Goal: Transaction & Acquisition: Purchase product/service

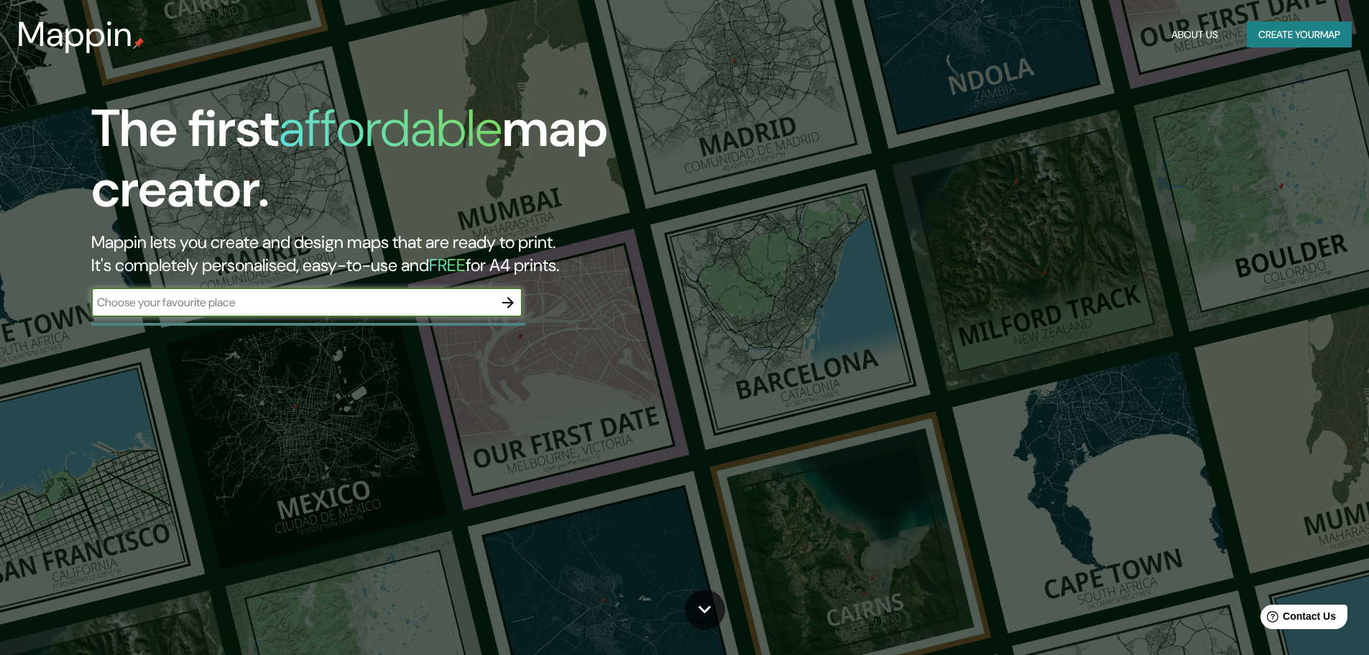
click at [441, 299] on input "text" at bounding box center [292, 302] width 403 height 17
type input "peru ayacucho pauza"
click at [513, 299] on icon "button" at bounding box center [508, 302] width 17 height 17
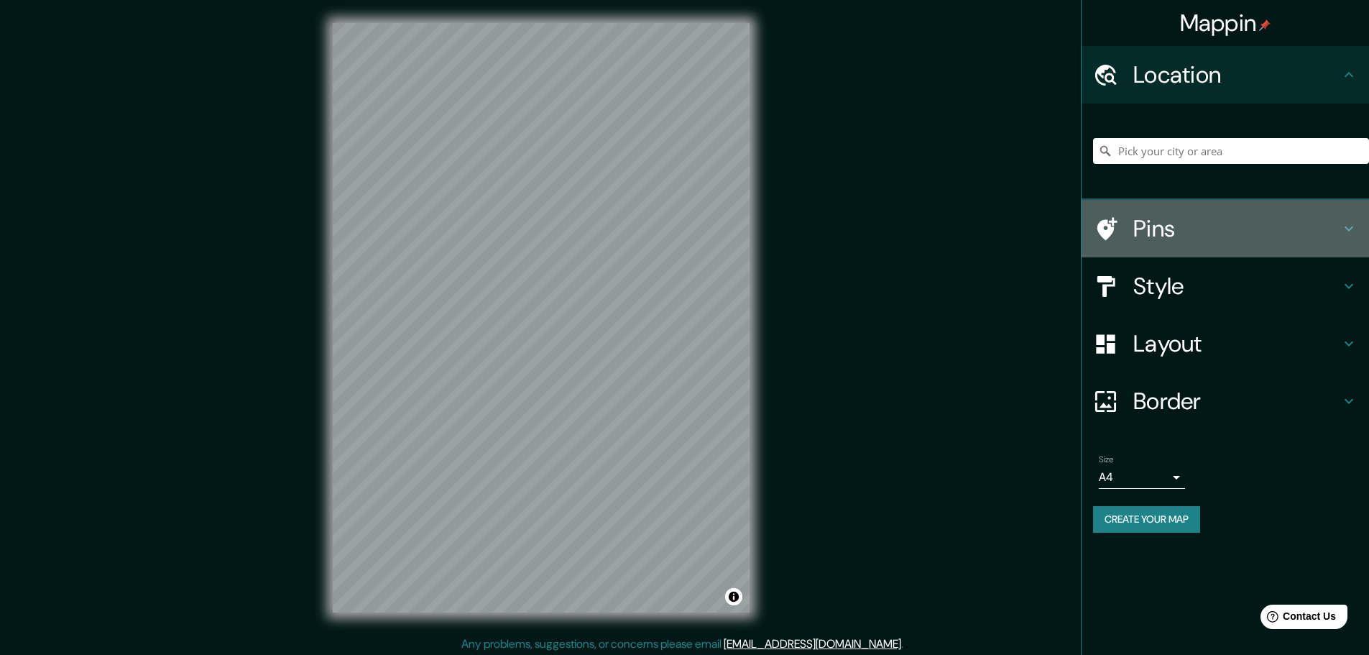
click at [1342, 228] on icon at bounding box center [1349, 228] width 17 height 17
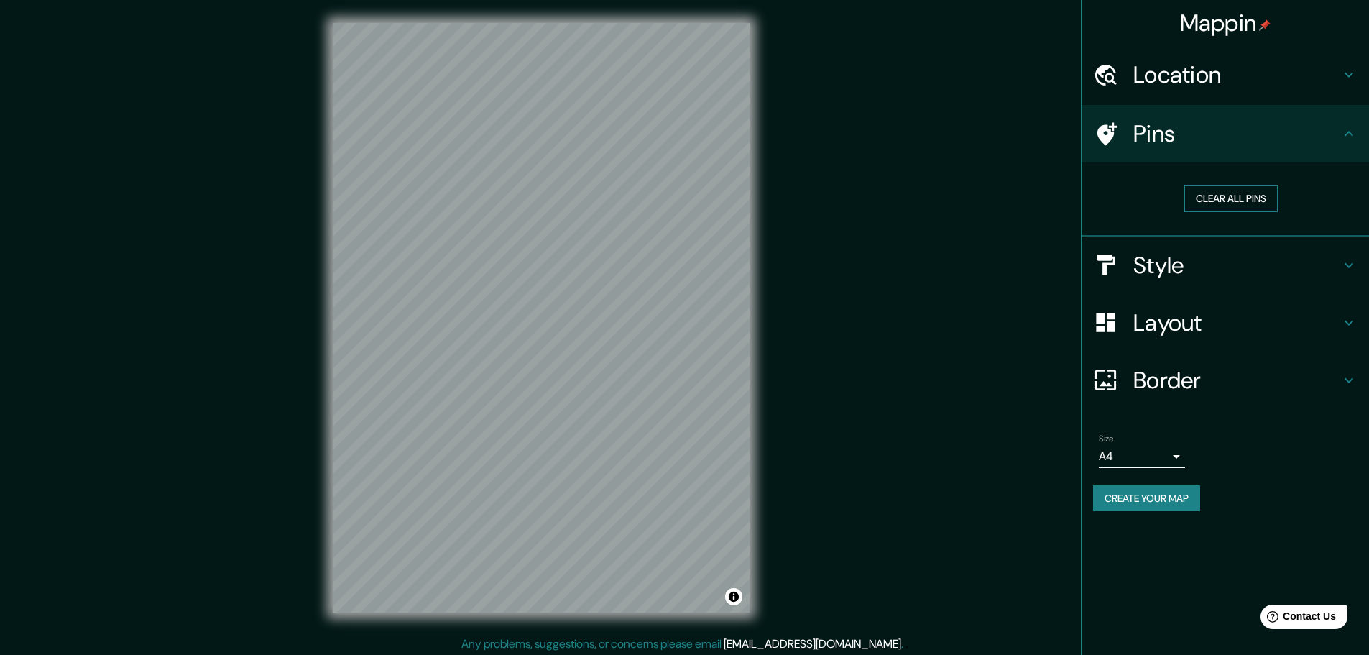
click at [1234, 201] on button "Clear all pins" at bounding box center [1231, 198] width 93 height 27
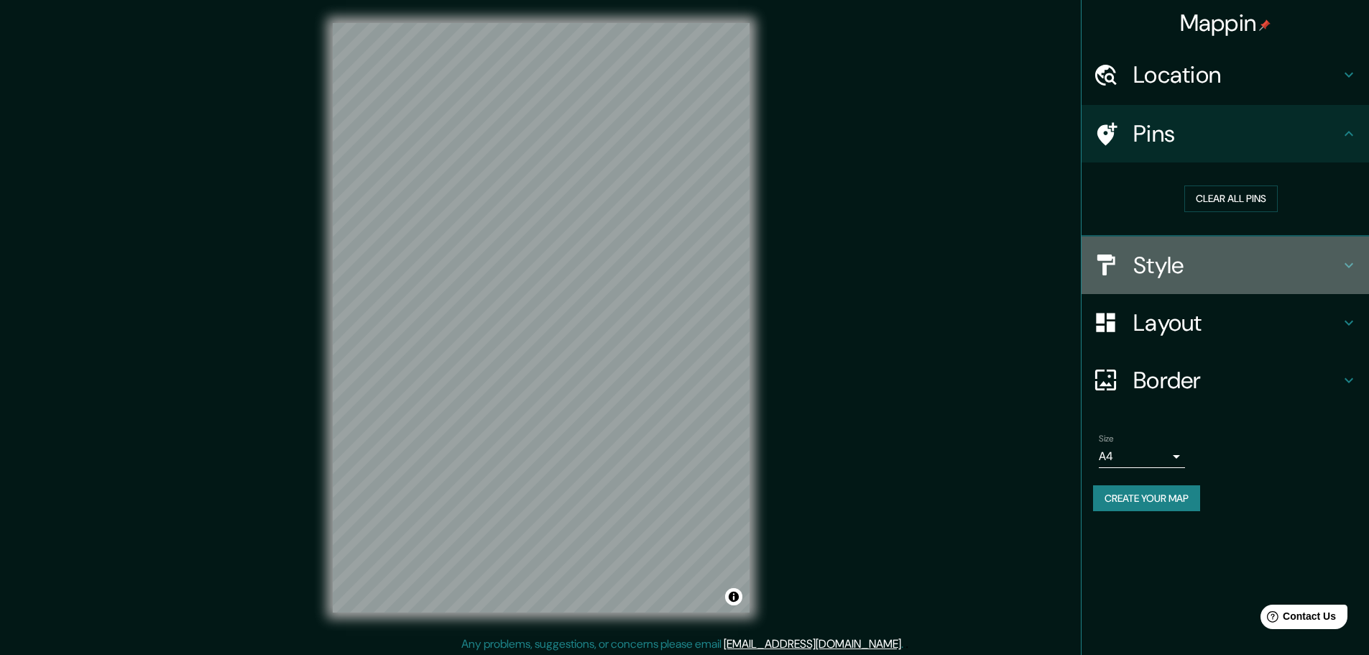
click at [1293, 268] on h4 "Style" at bounding box center [1237, 265] width 207 height 29
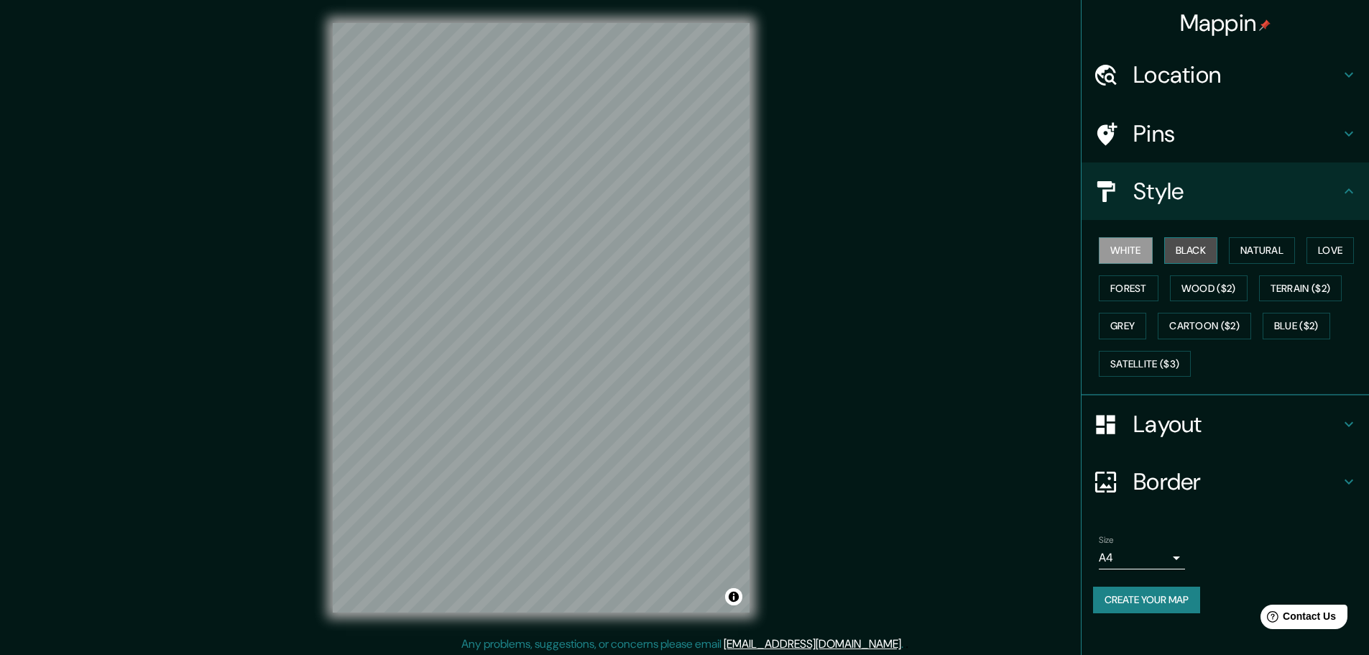
click at [1190, 247] on button "Black" at bounding box center [1192, 250] width 54 height 27
click at [1270, 247] on button "Natural" at bounding box center [1262, 250] width 66 height 27
click at [1334, 250] on button "Love" at bounding box center [1330, 250] width 47 height 27
click at [1293, 288] on button "Terrain ($2)" at bounding box center [1300, 288] width 83 height 27
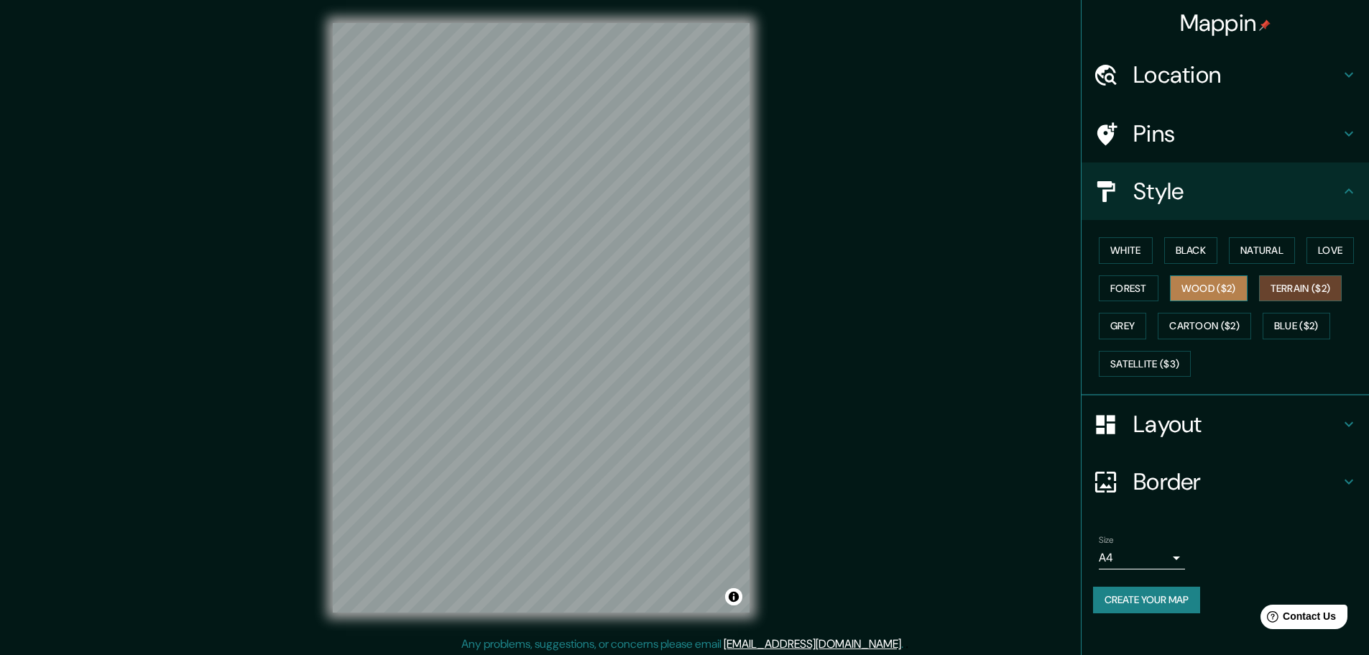
click at [1210, 294] on button "Wood ($2)" at bounding box center [1209, 288] width 78 height 27
click at [1121, 286] on button "Forest" at bounding box center [1129, 288] width 60 height 27
click at [1137, 330] on button "Grey" at bounding box center [1122, 326] width 47 height 27
click at [1249, 467] on h4 "Border" at bounding box center [1237, 481] width 207 height 29
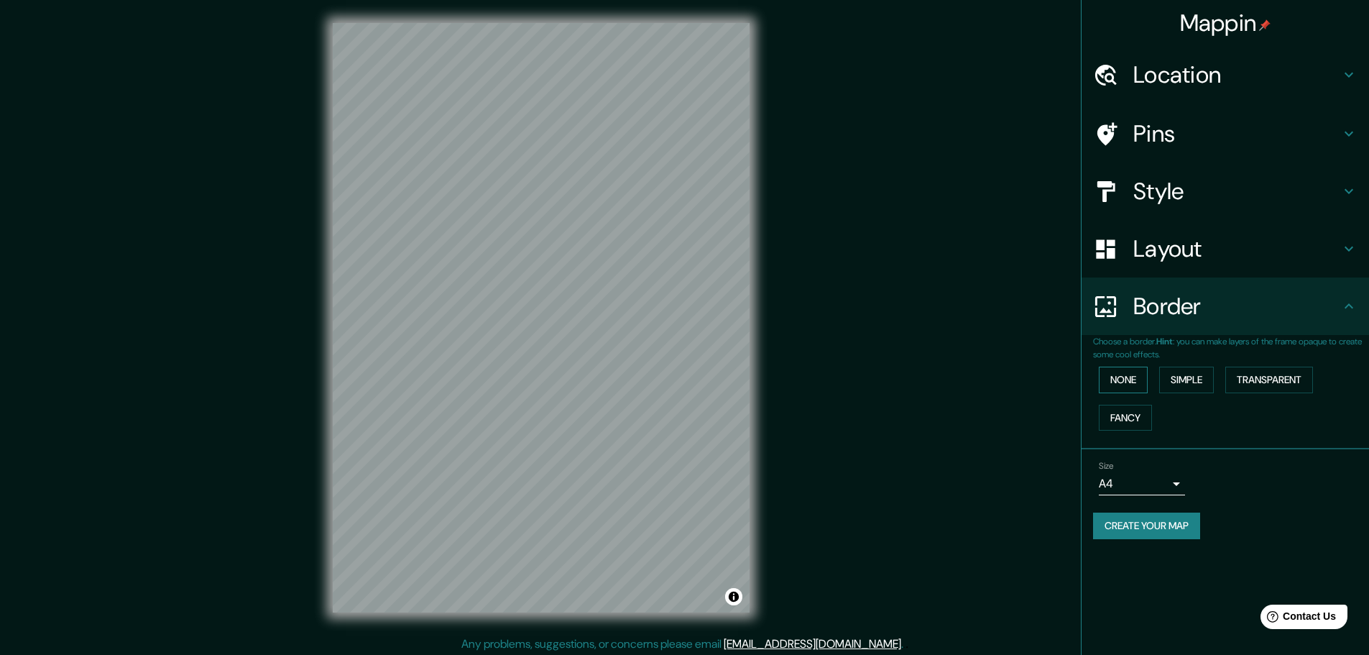
click at [1133, 382] on button "None" at bounding box center [1123, 380] width 49 height 27
click at [1183, 382] on button "Simple" at bounding box center [1187, 380] width 55 height 27
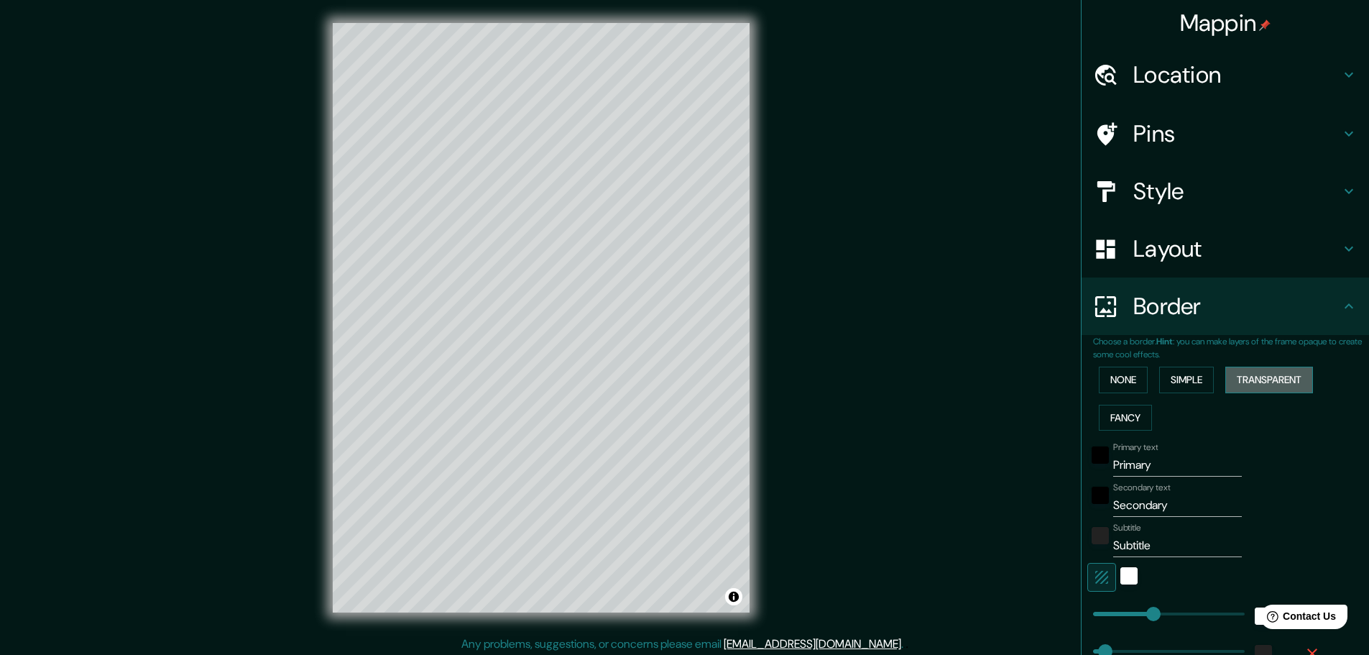
click at [1240, 382] on button "Transparent" at bounding box center [1270, 380] width 88 height 27
click at [1109, 420] on button "Fancy" at bounding box center [1125, 418] width 53 height 27
click at [1170, 377] on button "Simple" at bounding box center [1187, 380] width 55 height 27
click at [1123, 379] on button "None" at bounding box center [1123, 380] width 49 height 27
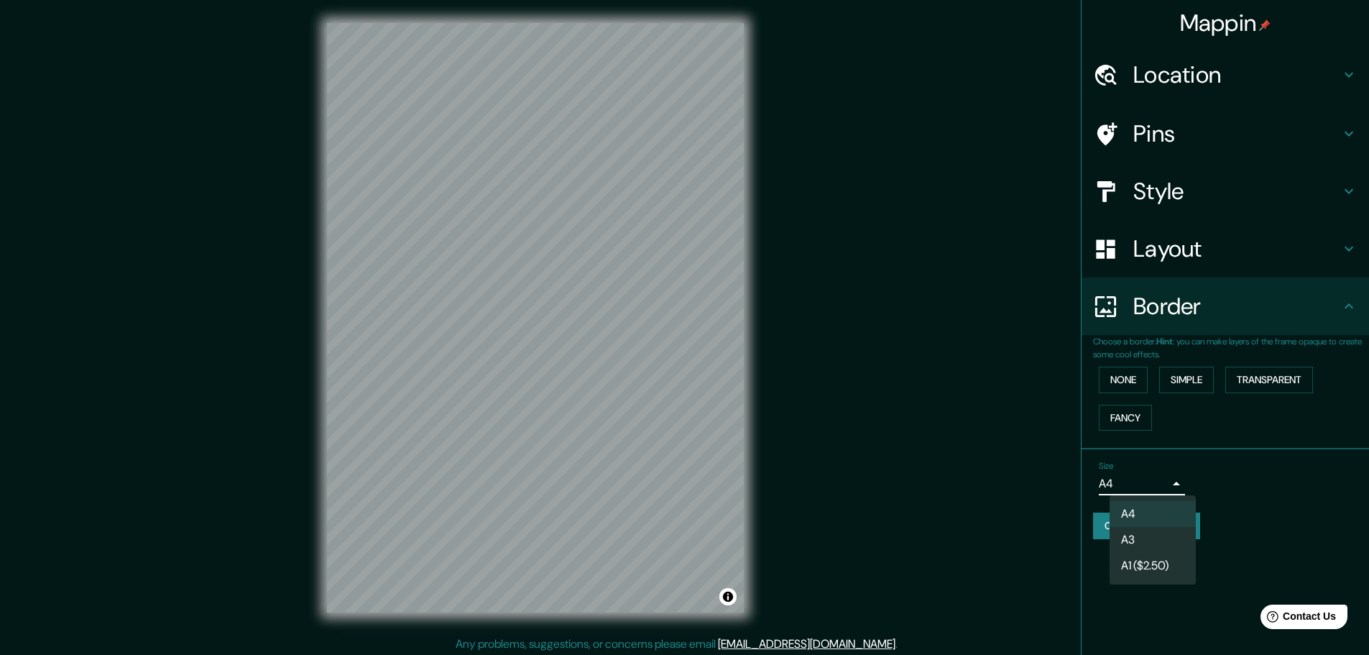
click at [1177, 479] on body "Mappin Location Pins Style Layout Border Choose a border. Hint : you can make l…" at bounding box center [684, 327] width 1369 height 655
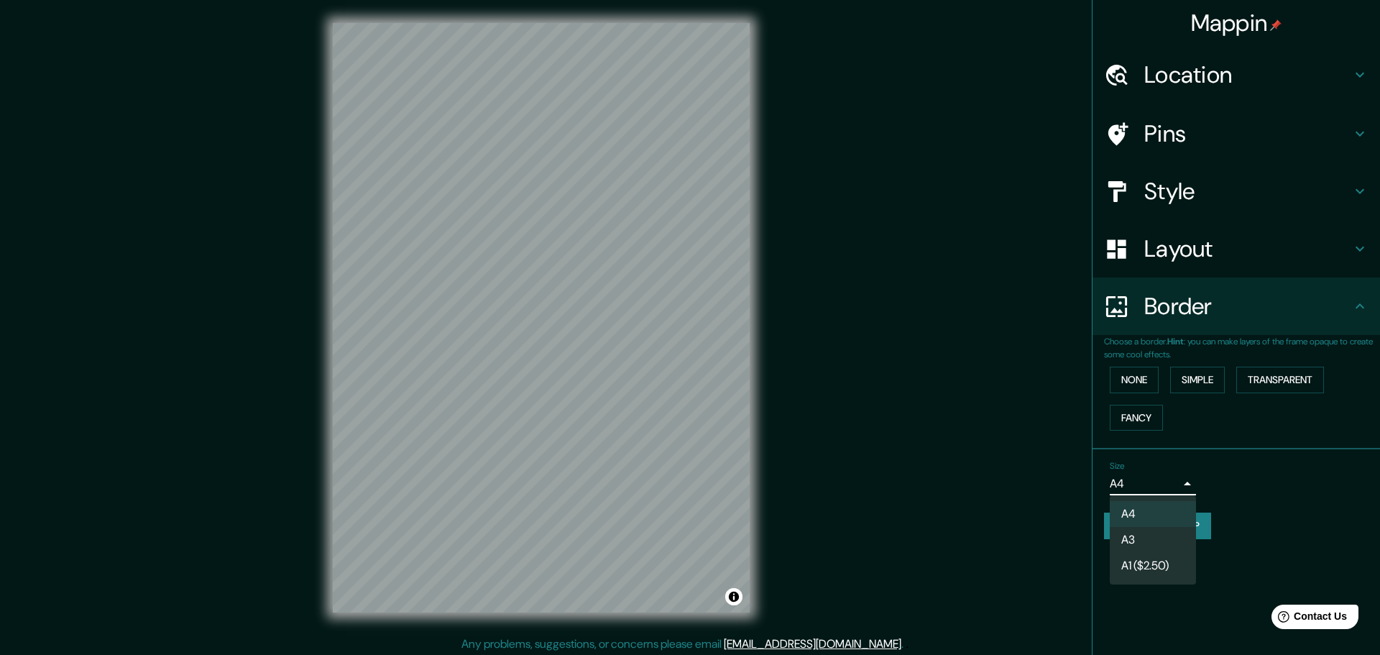
click at [1133, 529] on li "A3" at bounding box center [1153, 540] width 86 height 26
type input "a4"
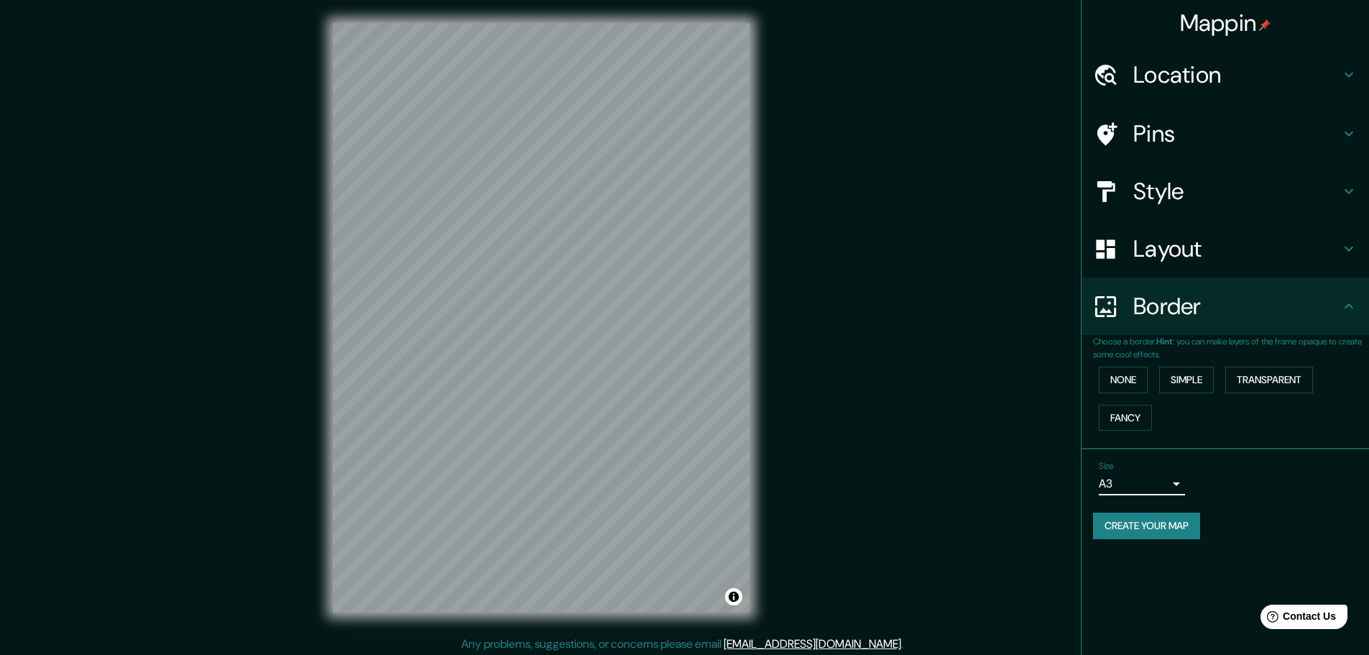
click at [1298, 253] on h4 "Layout" at bounding box center [1237, 248] width 207 height 29
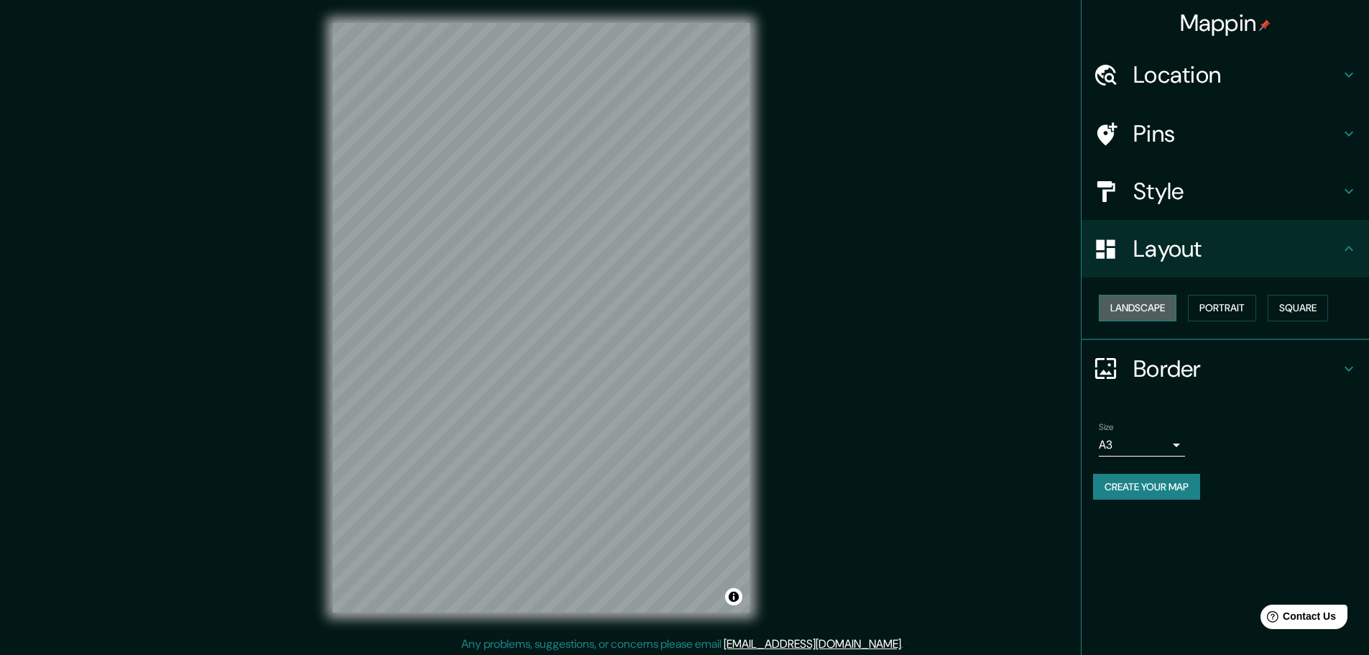
click at [1147, 304] on button "Landscape" at bounding box center [1138, 308] width 78 height 27
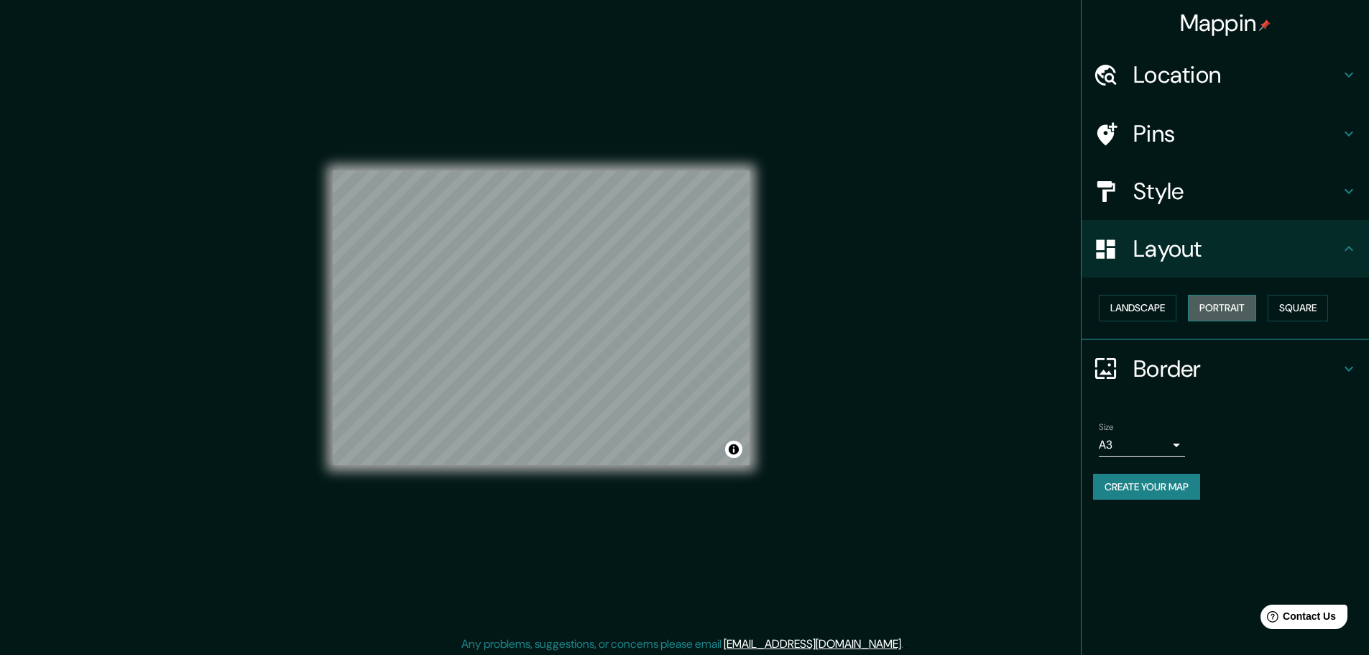
click at [1209, 305] on button "Portrait" at bounding box center [1222, 308] width 68 height 27
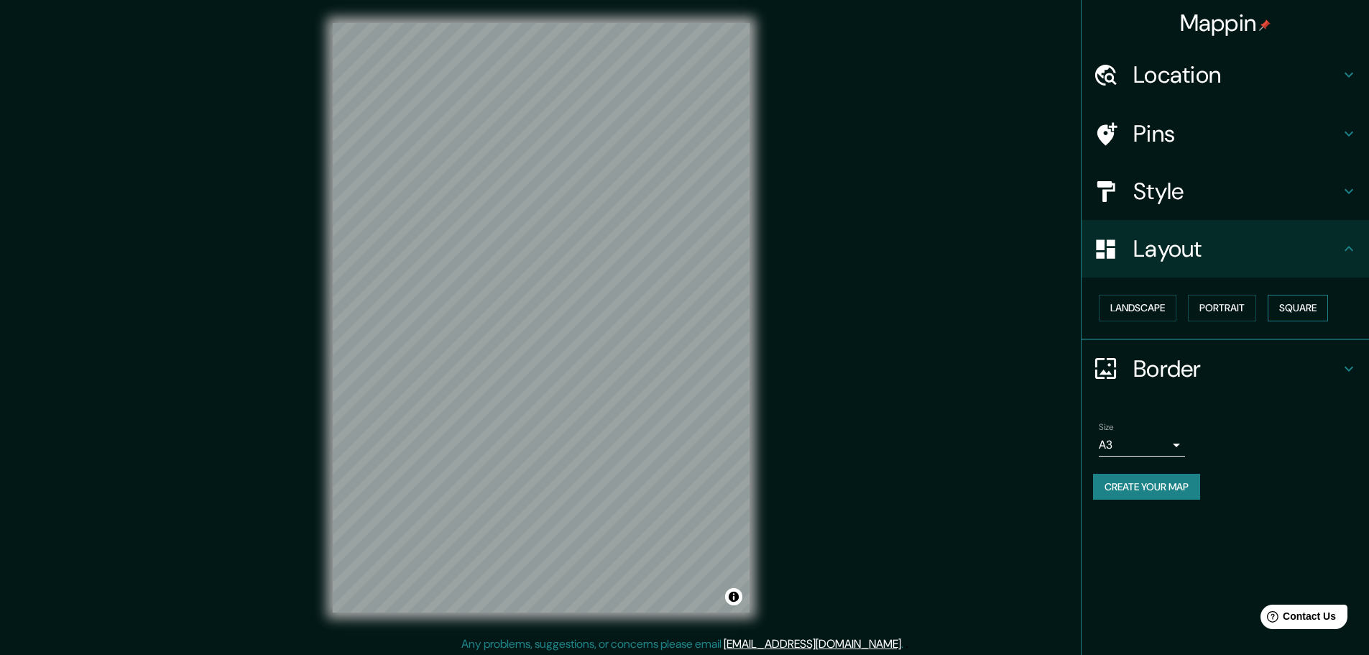
click at [1300, 305] on button "Square" at bounding box center [1298, 308] width 60 height 27
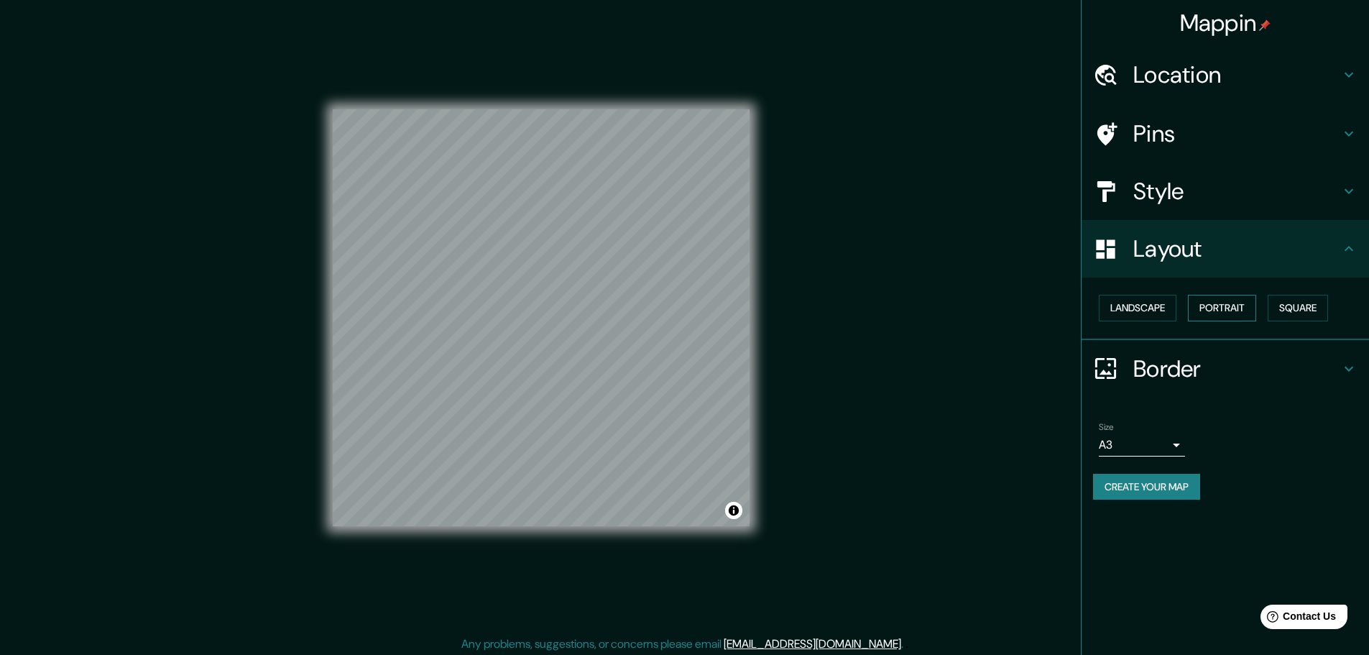
click at [1244, 305] on button "Portrait" at bounding box center [1222, 308] width 68 height 27
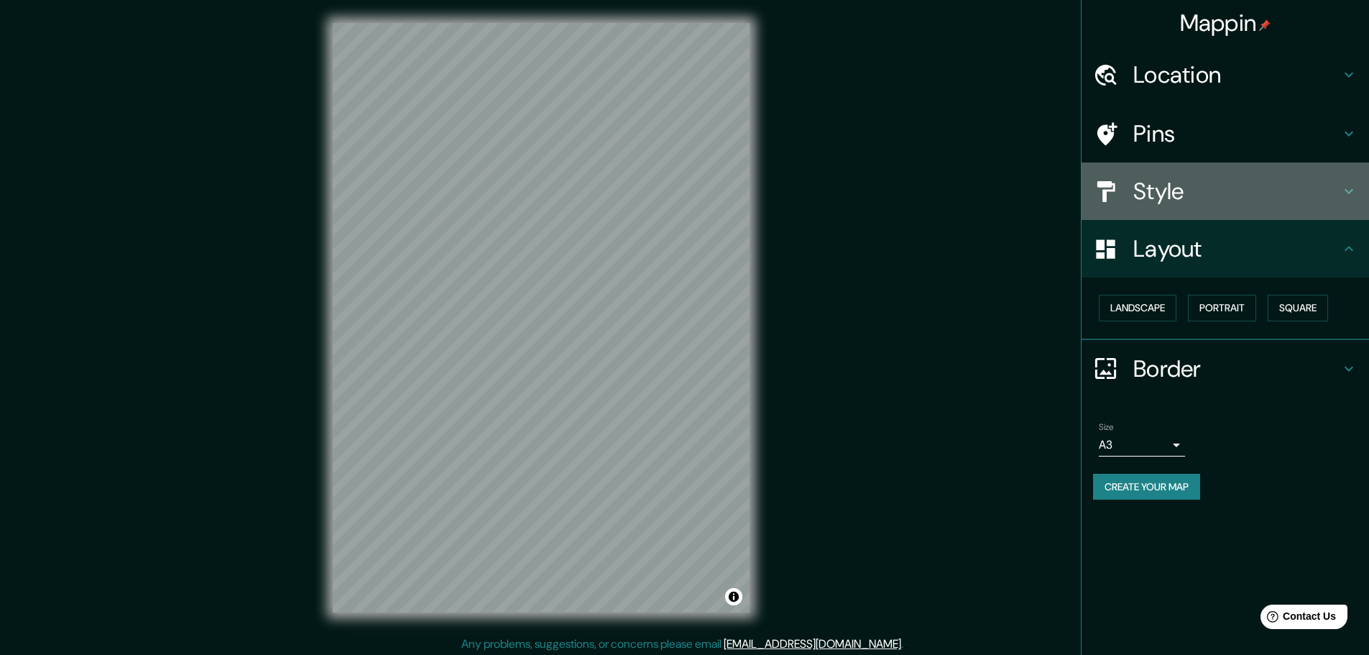
click at [1206, 173] on div "Style" at bounding box center [1226, 191] width 288 height 58
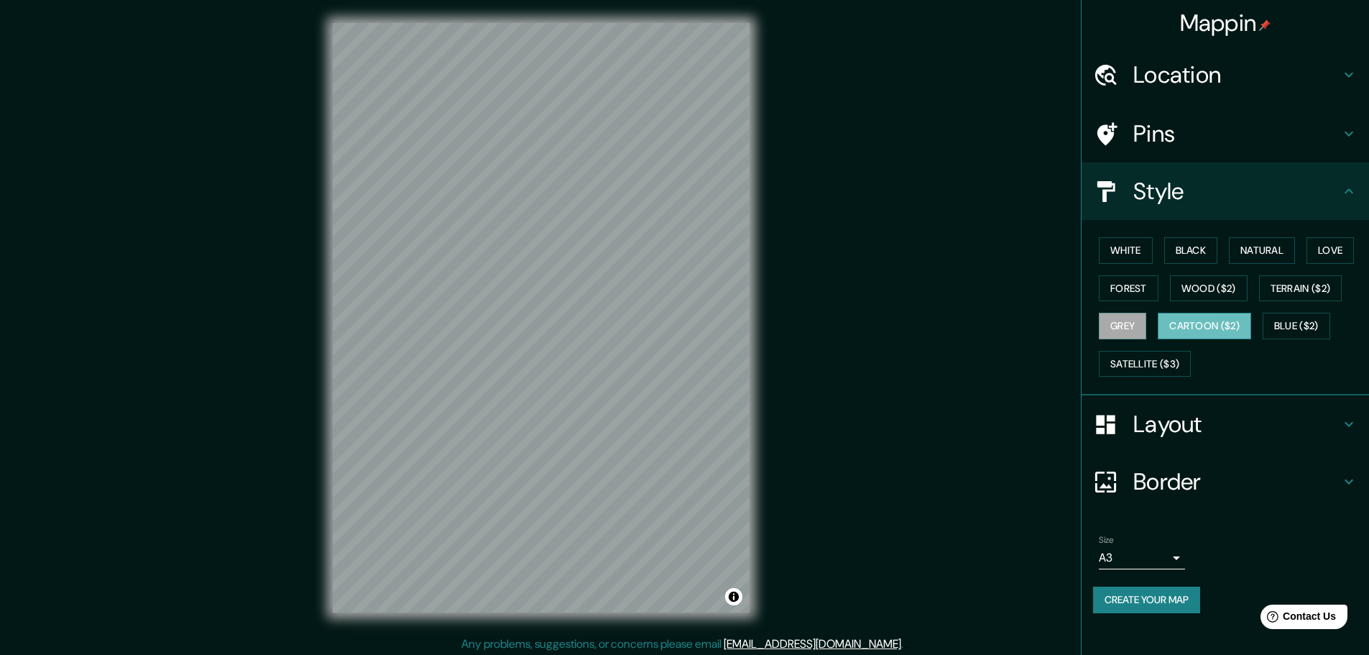
click at [1185, 327] on button "Cartoon ($2)" at bounding box center [1204, 326] width 93 height 27
click at [1159, 364] on button "Satellite ($3)" at bounding box center [1145, 364] width 92 height 27
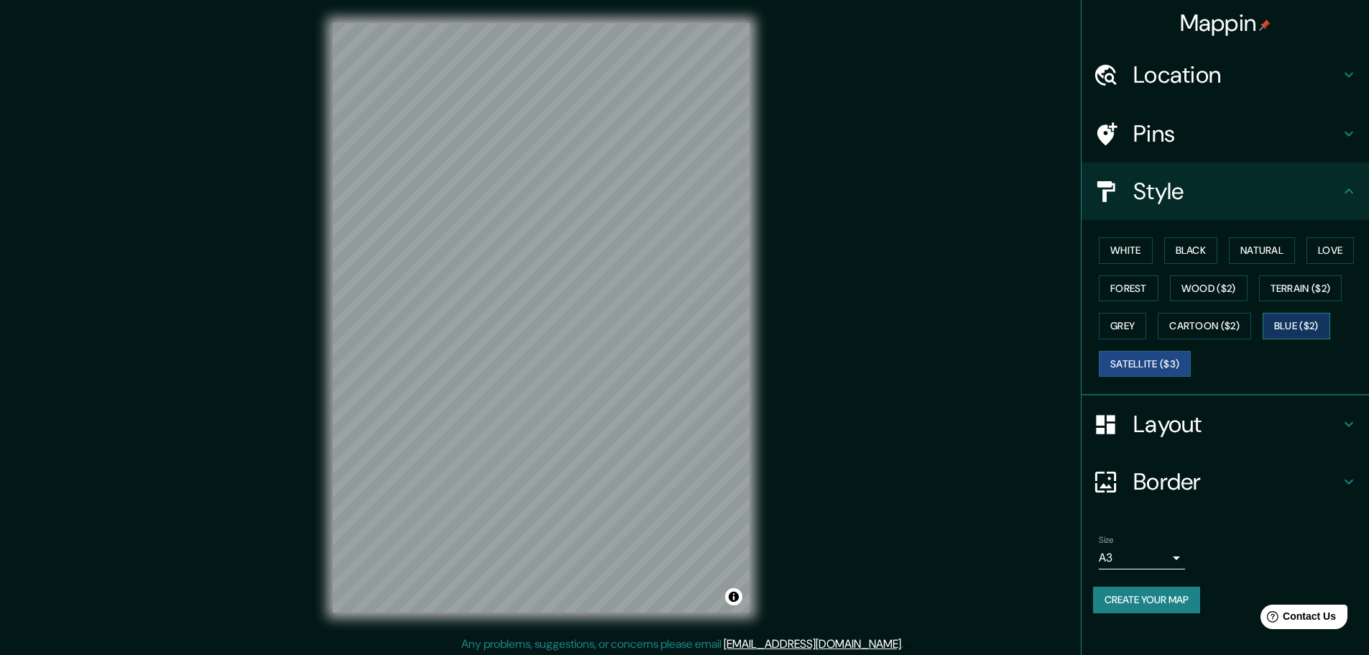
click at [1294, 323] on button "Blue ($2)" at bounding box center [1297, 326] width 68 height 27
click at [1298, 290] on button "Terrain ($2)" at bounding box center [1300, 288] width 83 height 27
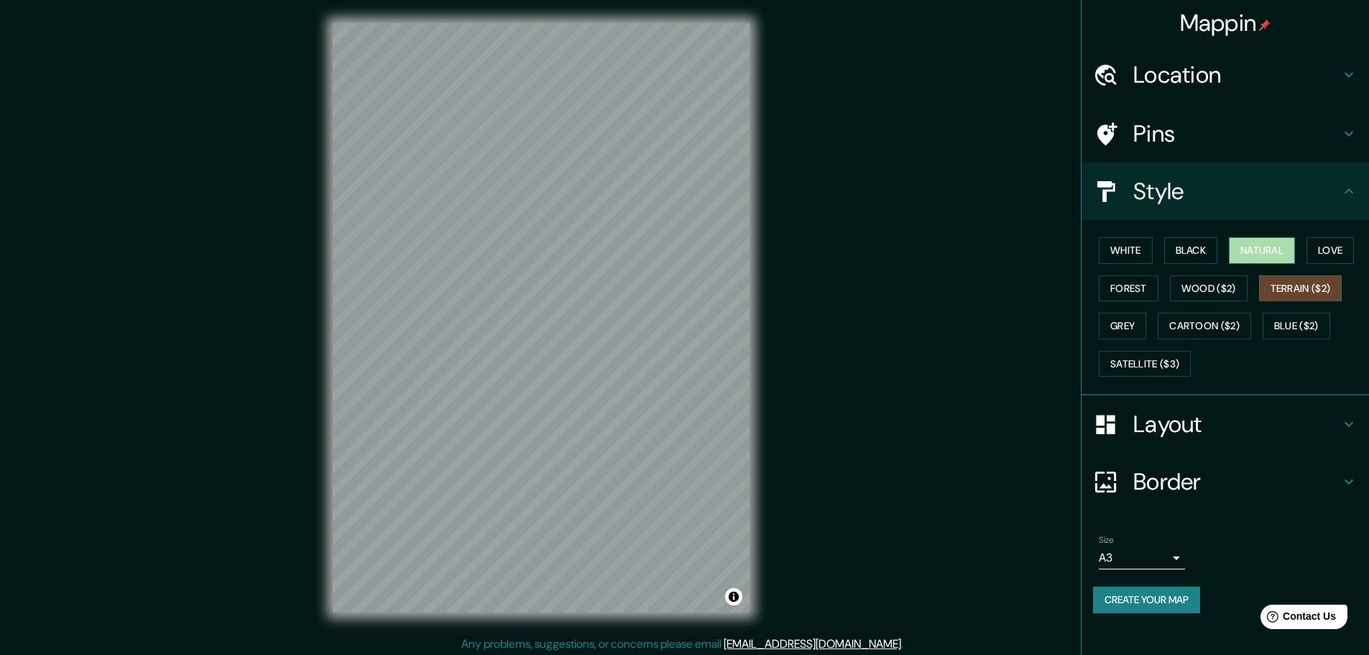
click at [1262, 244] on button "Natural" at bounding box center [1262, 250] width 66 height 27
click at [1196, 251] on button "Black" at bounding box center [1192, 250] width 54 height 27
click at [1140, 251] on button "White" at bounding box center [1126, 250] width 54 height 27
click at [1127, 285] on button "Forest" at bounding box center [1129, 288] width 60 height 27
click at [1128, 324] on button "Grey" at bounding box center [1122, 326] width 47 height 27
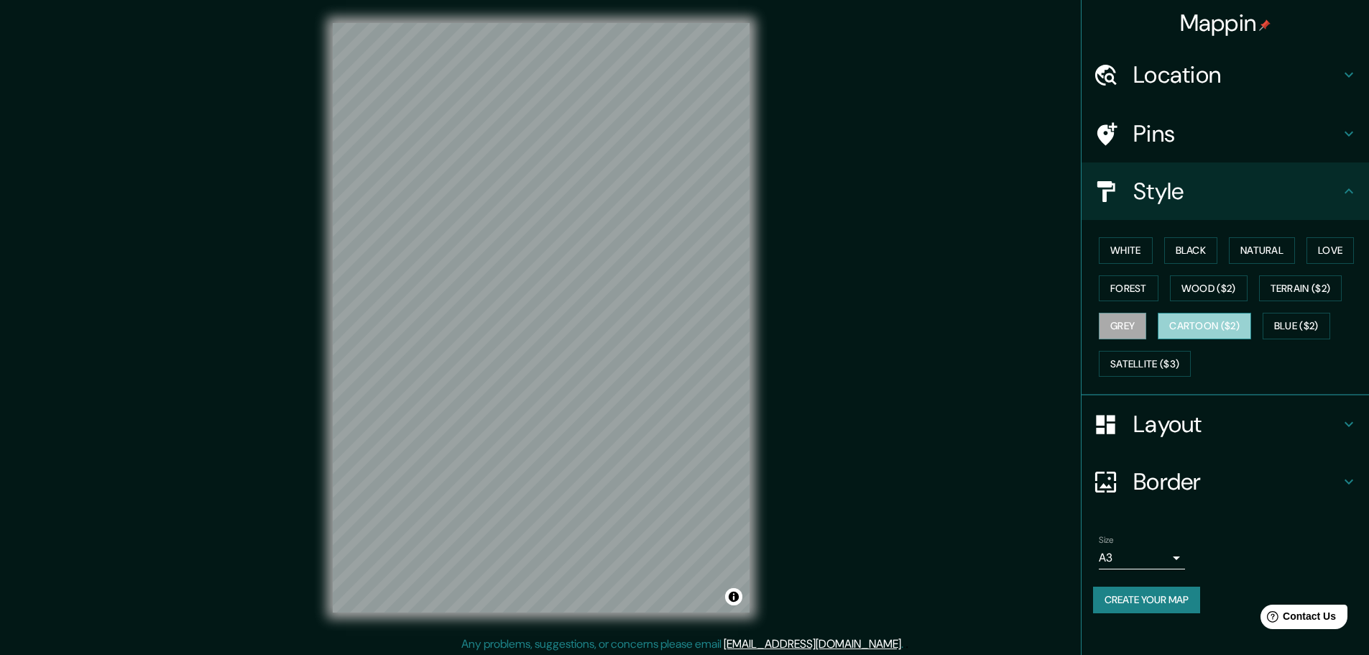
click at [1208, 318] on button "Cartoon ($2)" at bounding box center [1204, 326] width 93 height 27
click at [1125, 325] on button "Grey" at bounding box center [1122, 326] width 47 height 27
click at [896, 375] on div "Mappin Location Pins Style White Black Natural Love Forest Wood ($2) Terrain ($…" at bounding box center [684, 329] width 1369 height 659
click at [867, 382] on div "Mappin Location Pins Style White Black Natural Love Forest Wood ($2) Terrain ($…" at bounding box center [684, 329] width 1369 height 659
click at [754, 388] on div "© Mapbox © OpenStreetMap Improve this map" at bounding box center [541, 318] width 463 height 636
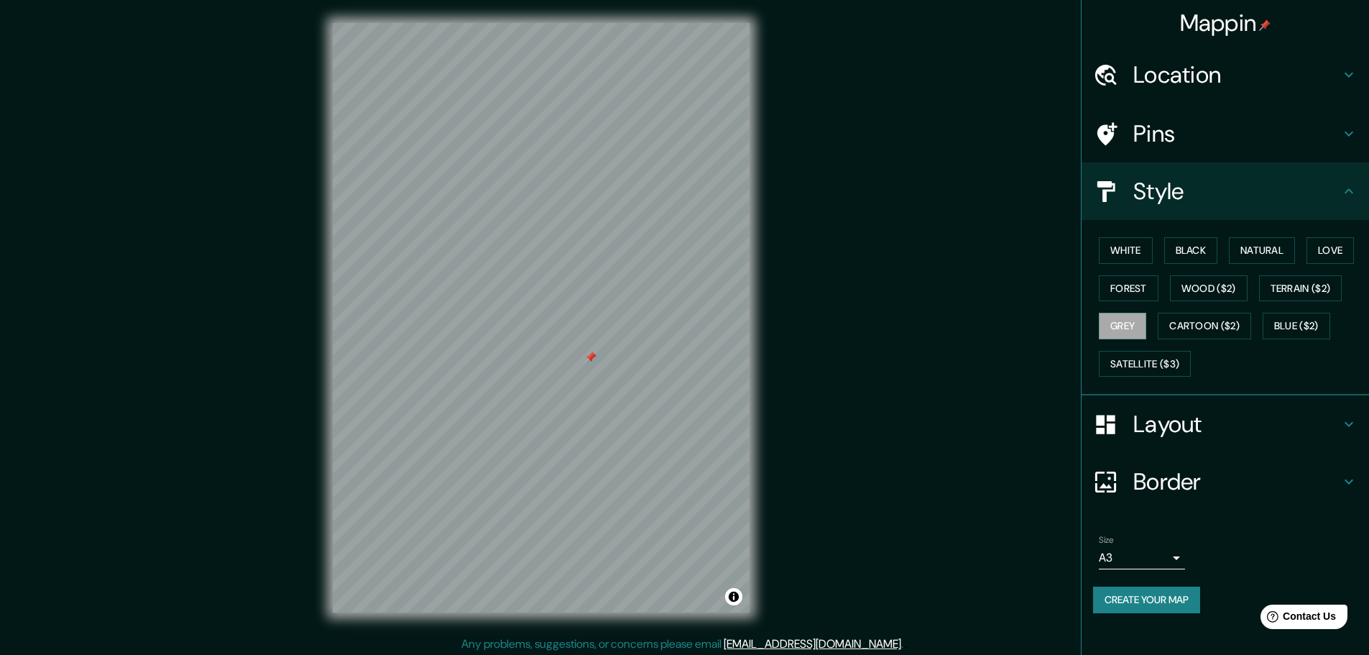
click at [754, 388] on div "© Mapbox © OpenStreetMap Improve this map" at bounding box center [541, 318] width 463 height 636
drag, startPoint x: 648, startPoint y: 449, endPoint x: 614, endPoint y: 447, distance: 33.9
click at [614, 447] on div at bounding box center [613, 447] width 12 height 12
drag, startPoint x: 615, startPoint y: 443, endPoint x: 922, endPoint y: 326, distance: 328.6
click at [922, 326] on div "Mappin Location Pins Style White Black Natural Love Forest Wood ($2) Terrain ($…" at bounding box center [684, 329] width 1369 height 659
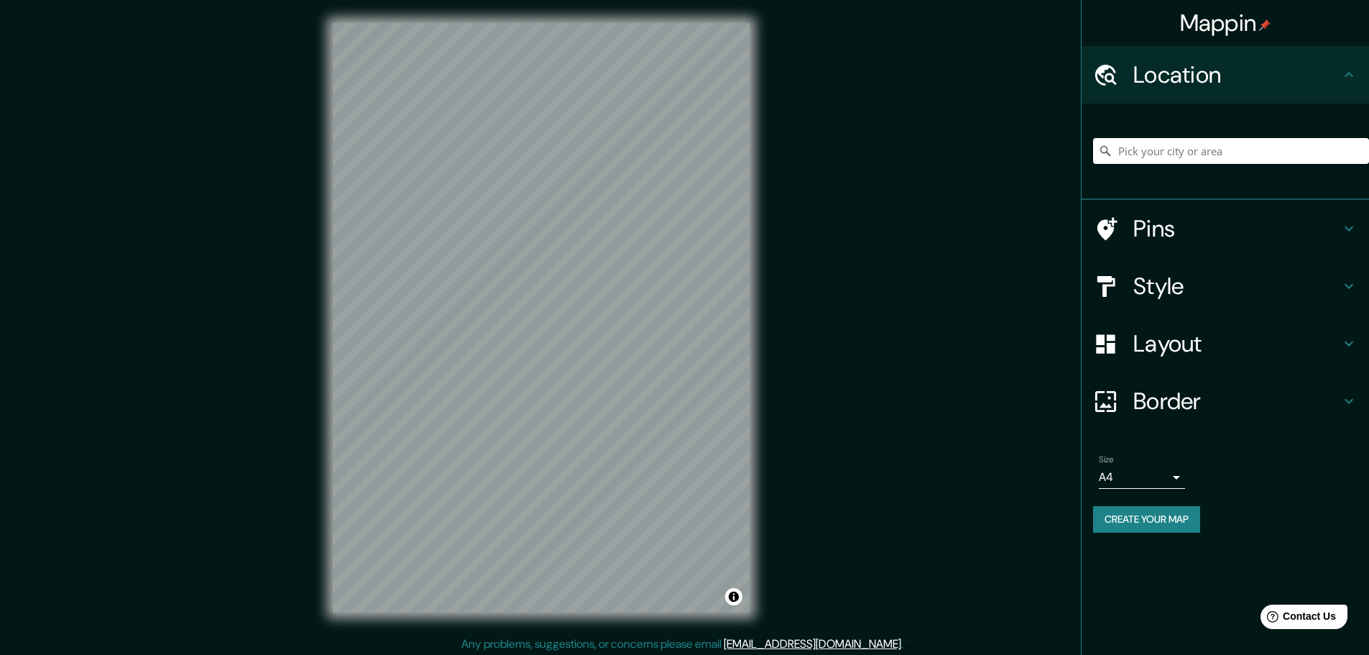
click at [827, 400] on div "Mappin Location Pins Style Layout Border Choose a border. Hint : you can make l…" at bounding box center [684, 329] width 1369 height 659
click at [1327, 66] on h4 "Location" at bounding box center [1237, 74] width 207 height 29
click at [1171, 235] on h4 "Pins" at bounding box center [1237, 228] width 207 height 29
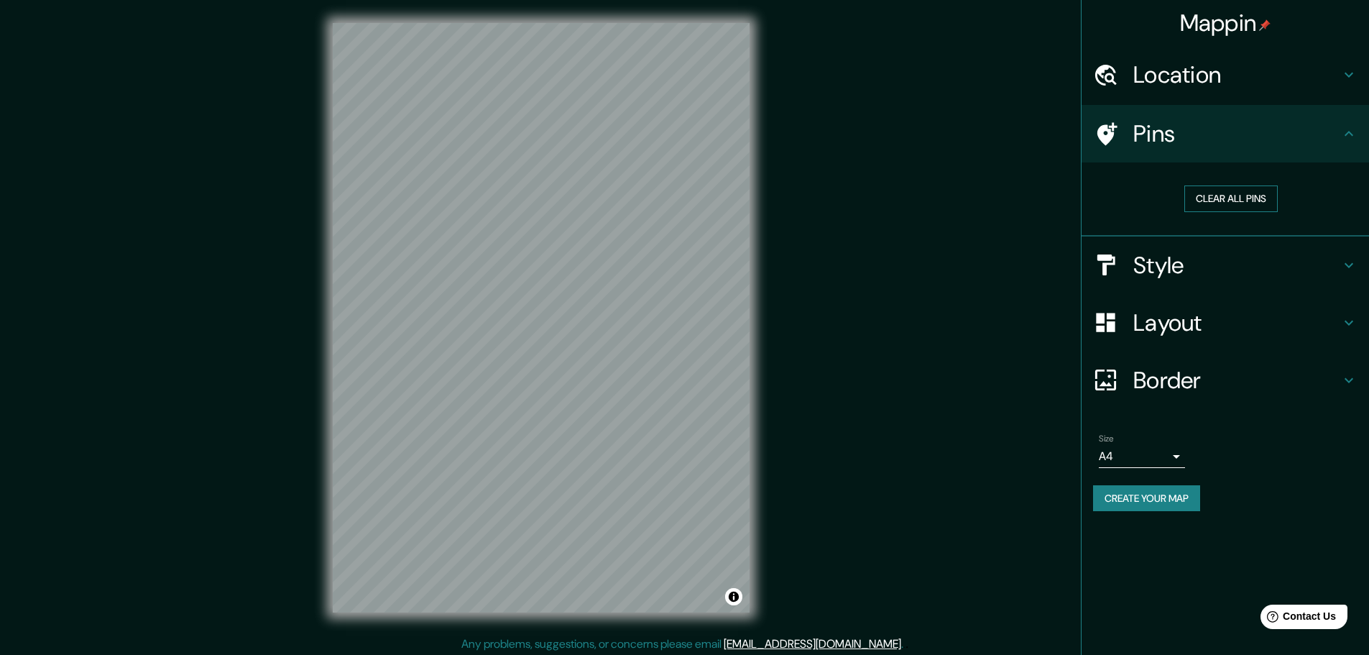
click at [1211, 201] on button "Clear all pins" at bounding box center [1231, 198] width 93 height 27
click at [1178, 262] on h4 "Style" at bounding box center [1237, 265] width 207 height 29
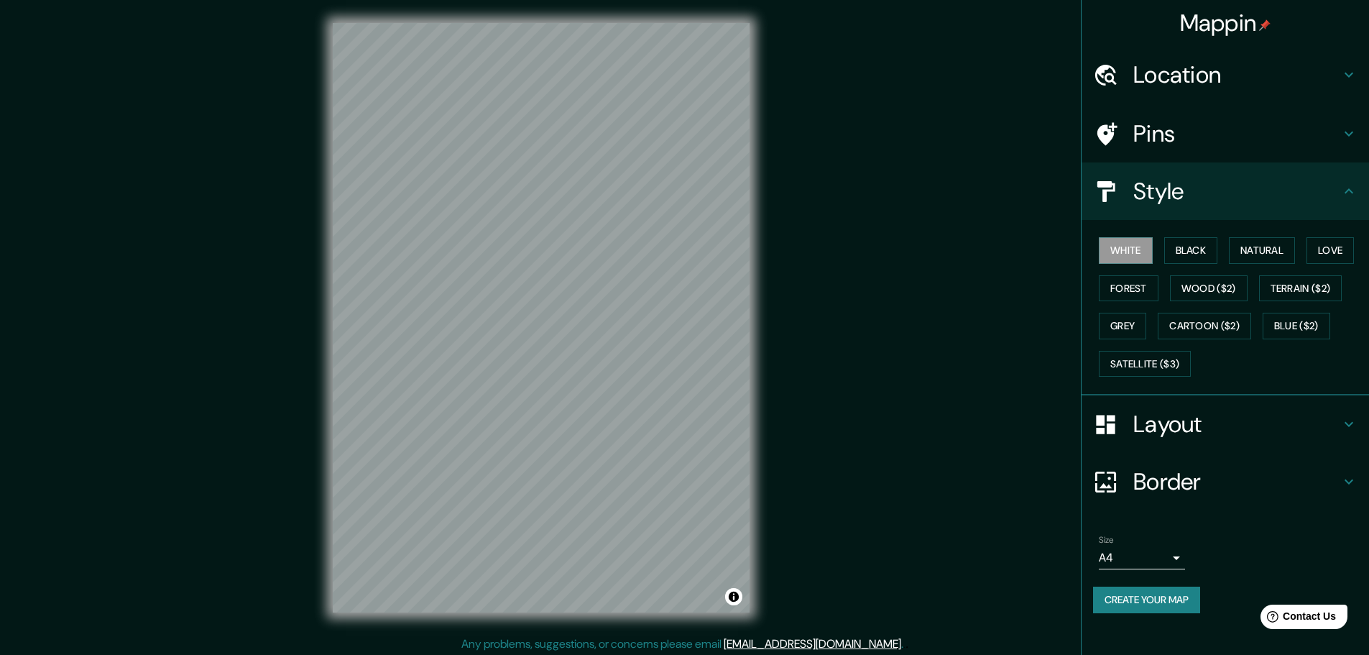
click at [1177, 429] on h4 "Layout" at bounding box center [1237, 424] width 207 height 29
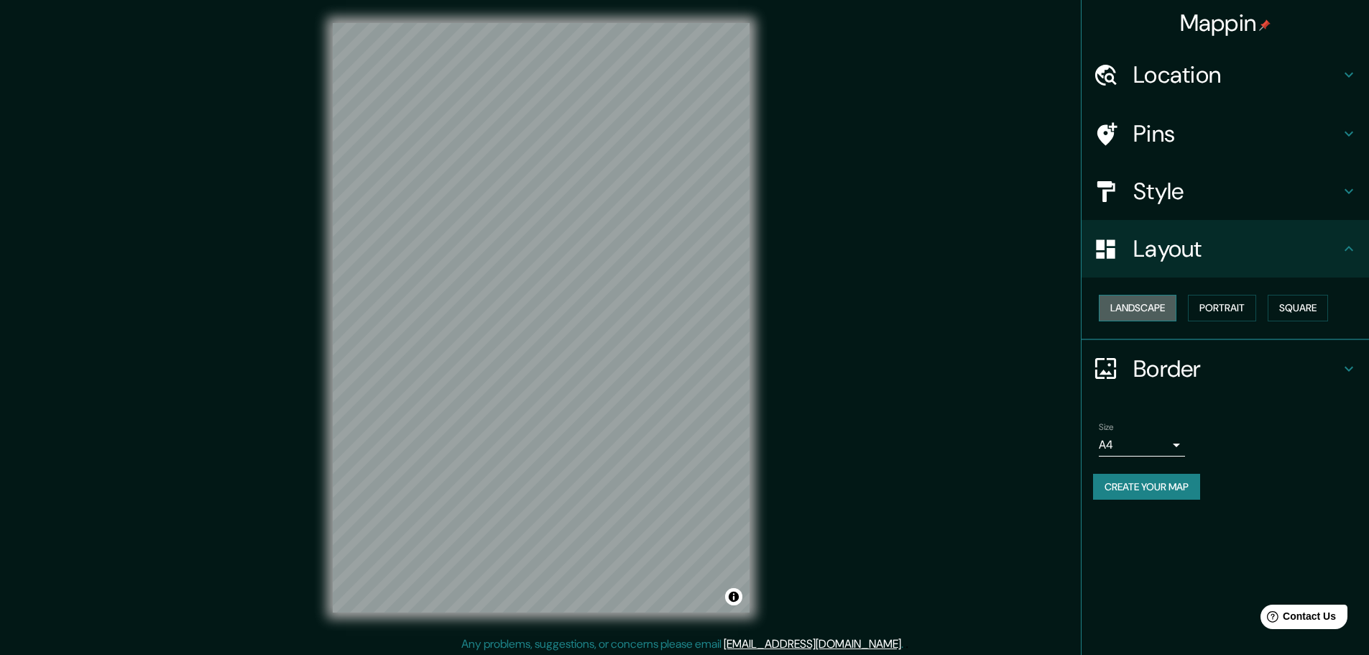
click at [1139, 308] on button "Landscape" at bounding box center [1138, 308] width 78 height 27
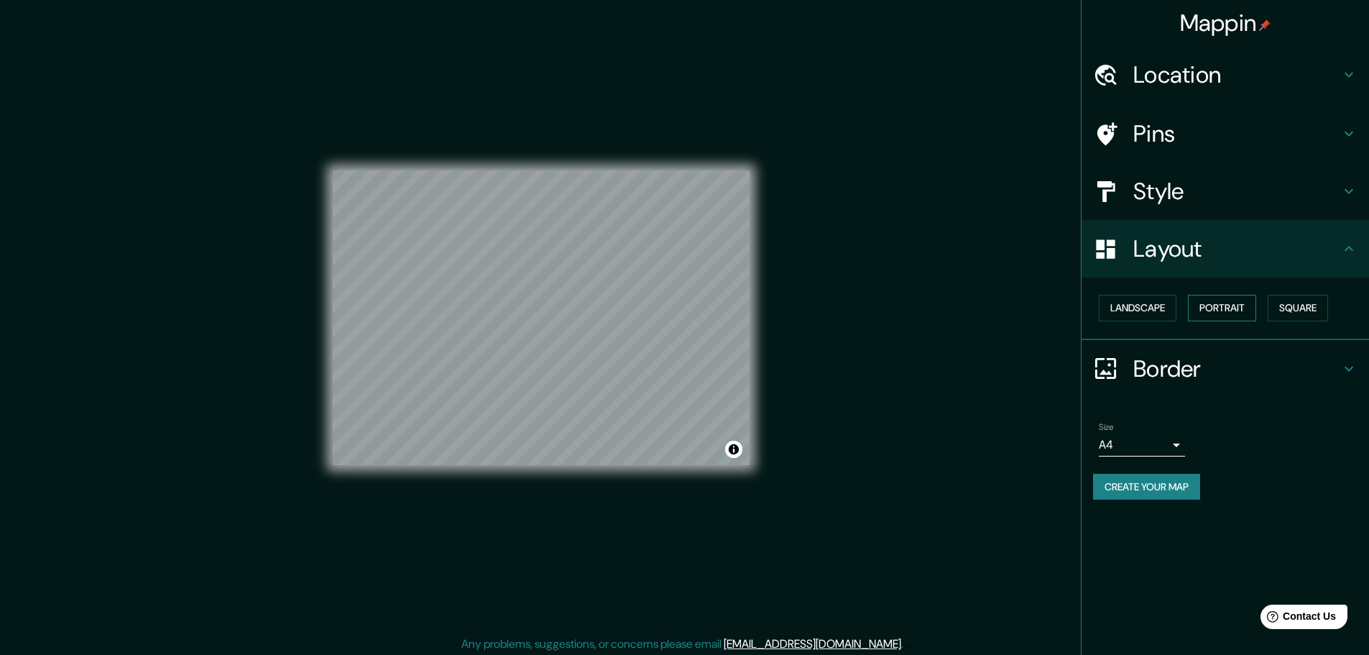
click at [1228, 308] on button "Portrait" at bounding box center [1222, 308] width 68 height 27
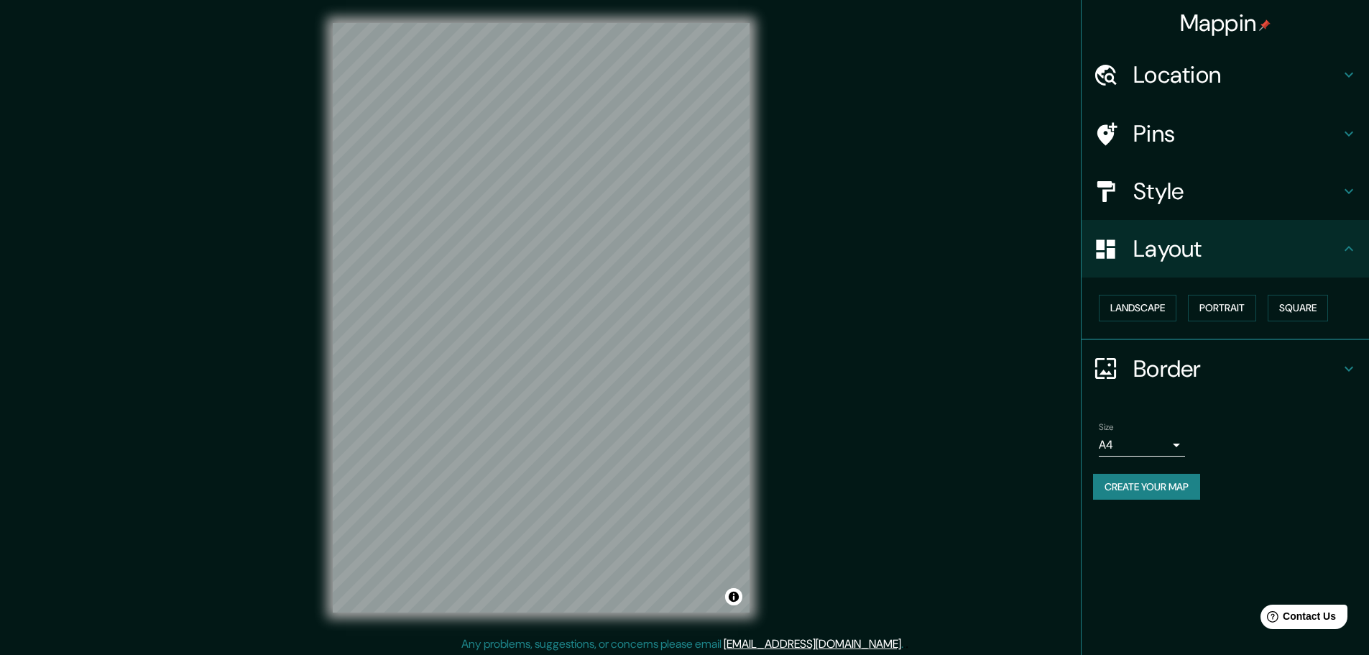
click at [1184, 188] on h4 "Style" at bounding box center [1237, 191] width 207 height 29
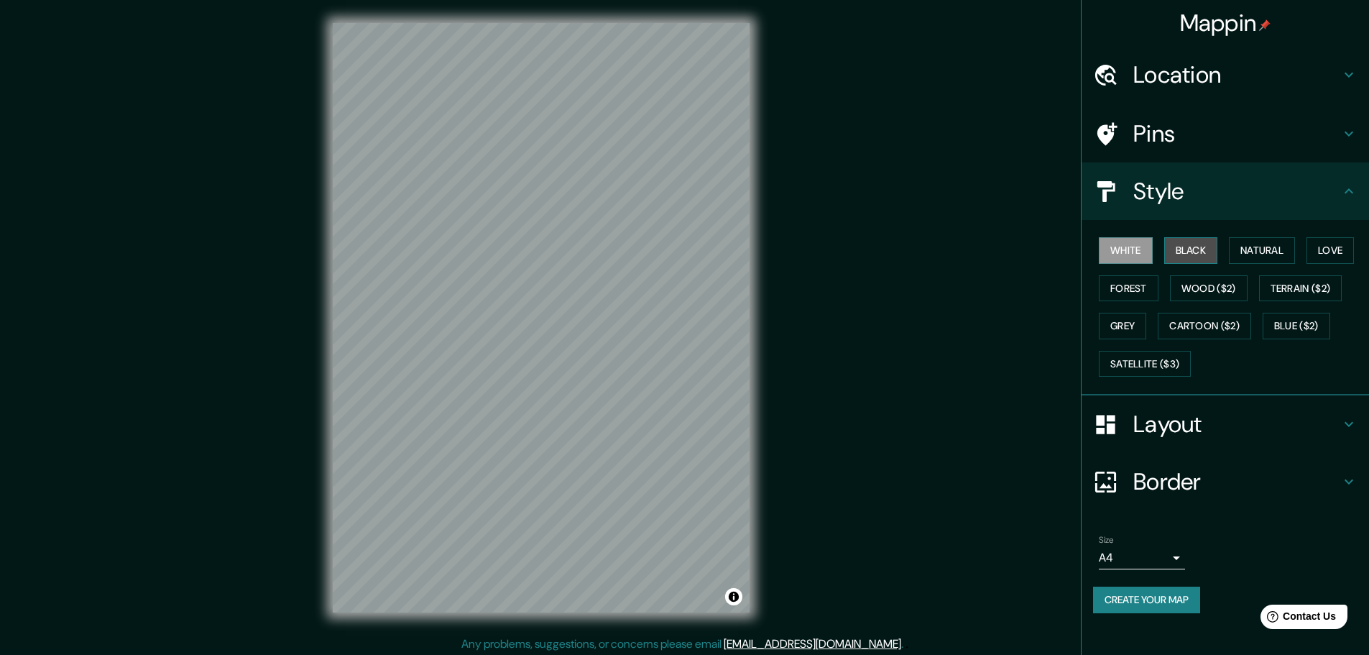
click at [1195, 242] on button "Black" at bounding box center [1192, 250] width 54 height 27
click at [1262, 251] on button "Natural" at bounding box center [1262, 250] width 66 height 27
click at [1338, 245] on button "Love" at bounding box center [1330, 250] width 47 height 27
click at [1131, 288] on button "Forest" at bounding box center [1129, 288] width 60 height 27
click at [1127, 327] on button "Grey" at bounding box center [1122, 326] width 47 height 27
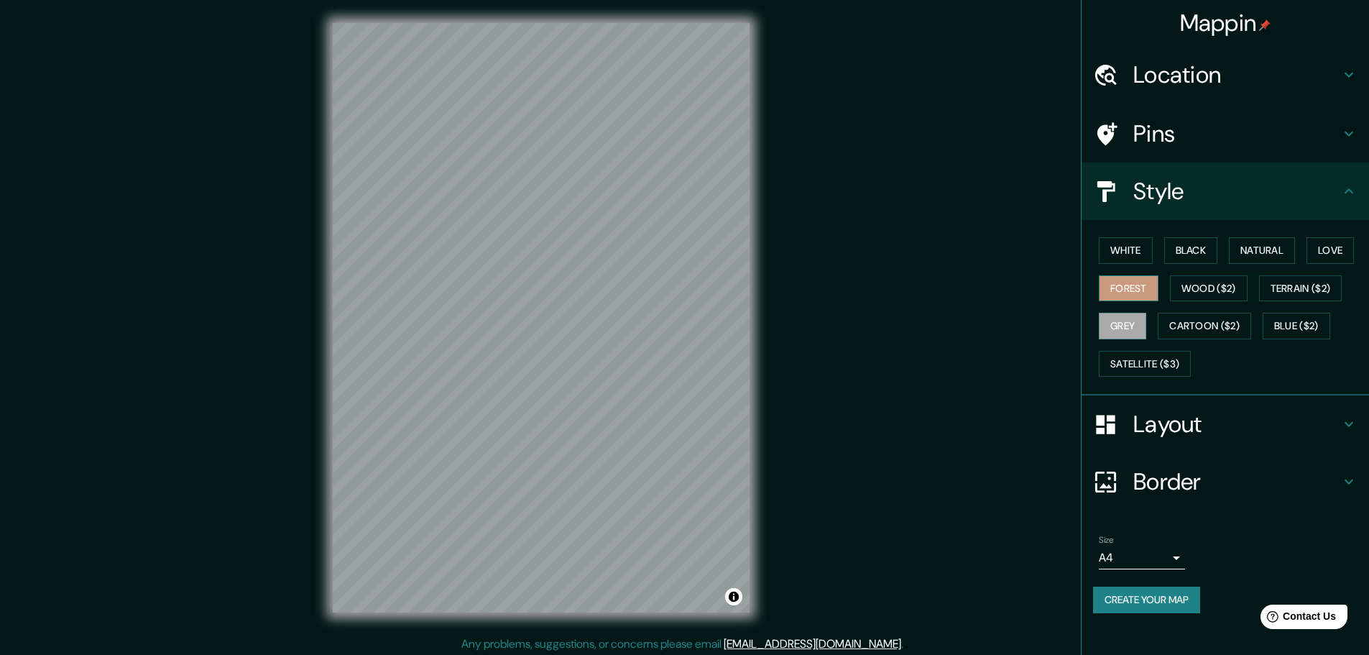
click at [1127, 285] on button "Forest" at bounding box center [1129, 288] width 60 height 27
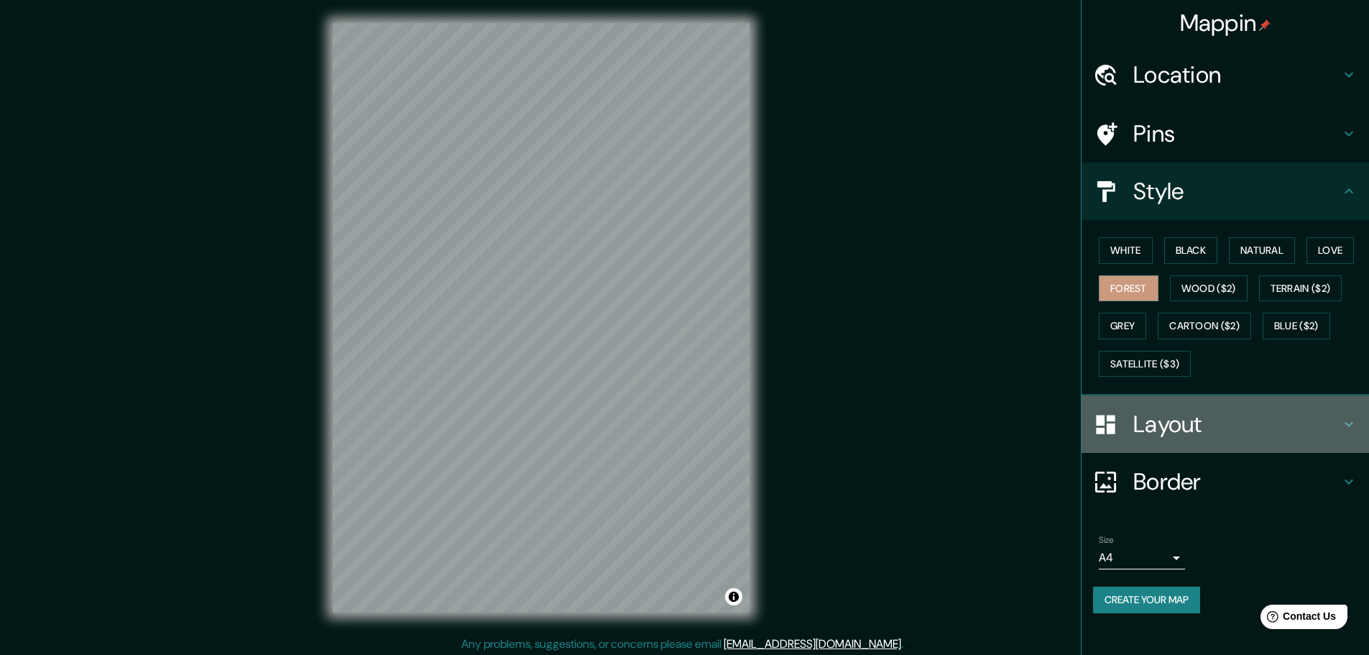
click at [1296, 423] on h4 "Layout" at bounding box center [1237, 424] width 207 height 29
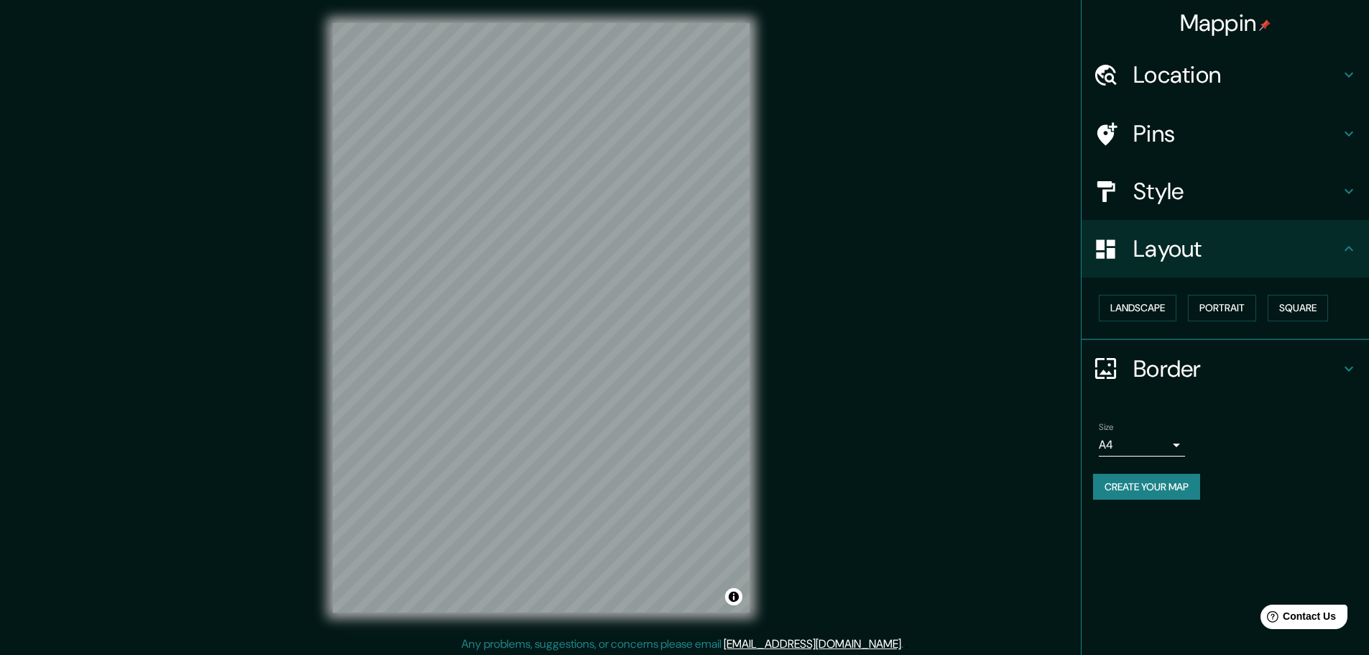
click at [1160, 361] on h4 "Border" at bounding box center [1237, 368] width 207 height 29
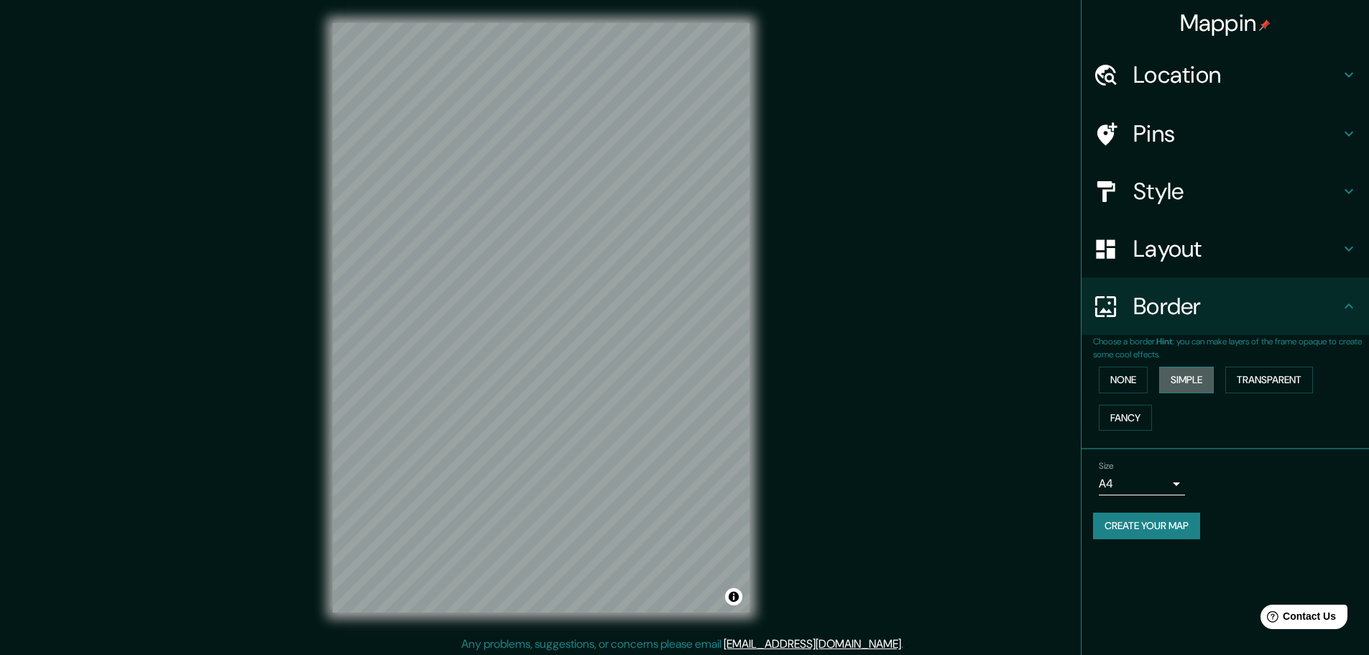
click at [1180, 376] on button "Simple" at bounding box center [1187, 380] width 55 height 27
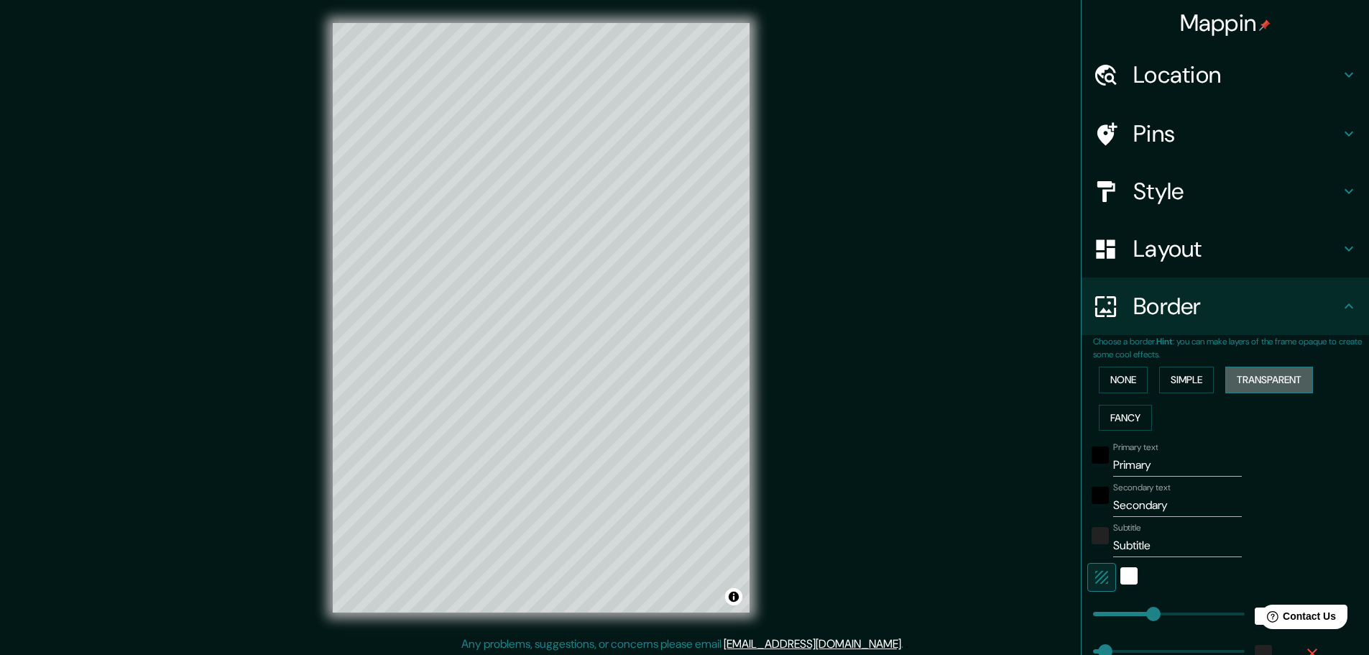
click at [1265, 375] on button "Transparent" at bounding box center [1270, 380] width 88 height 27
click at [1125, 411] on button "Fancy" at bounding box center [1125, 418] width 53 height 27
click at [1170, 384] on button "Simple" at bounding box center [1187, 380] width 55 height 27
click at [1281, 387] on button "Transparent" at bounding box center [1270, 380] width 88 height 27
click at [1126, 414] on button "Fancy" at bounding box center [1125, 418] width 53 height 27
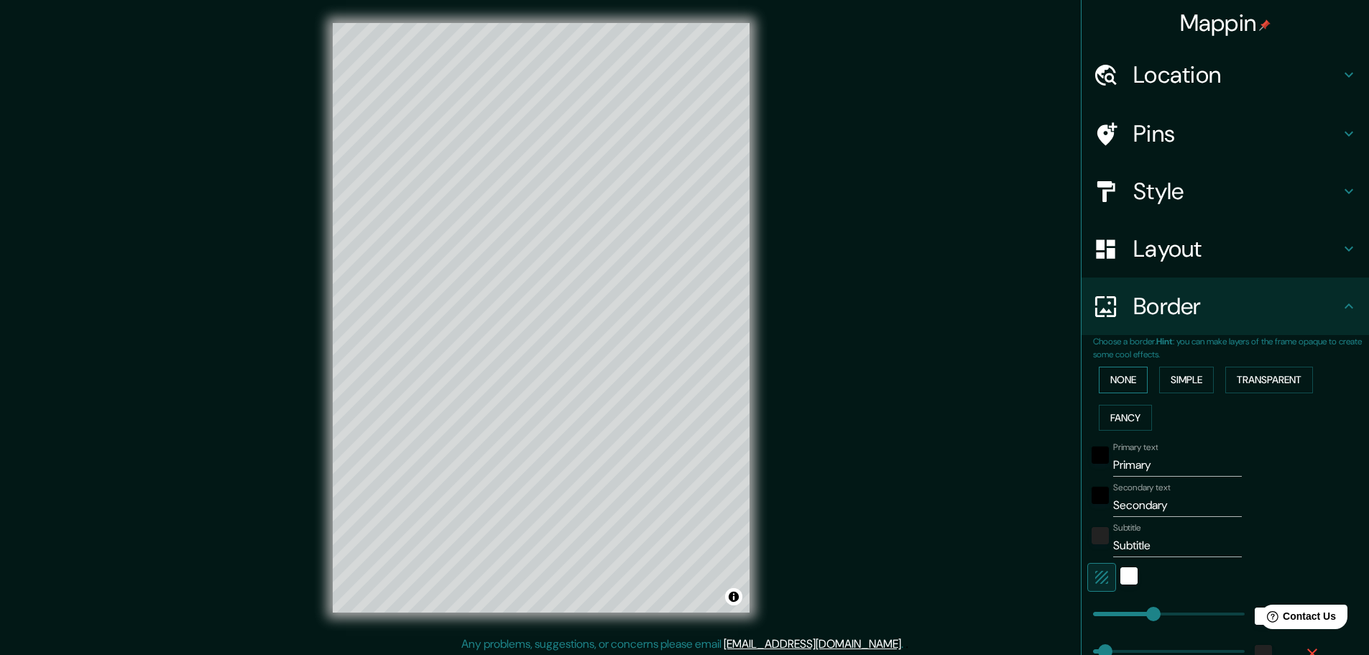
click at [1126, 375] on button "None" at bounding box center [1123, 380] width 49 height 27
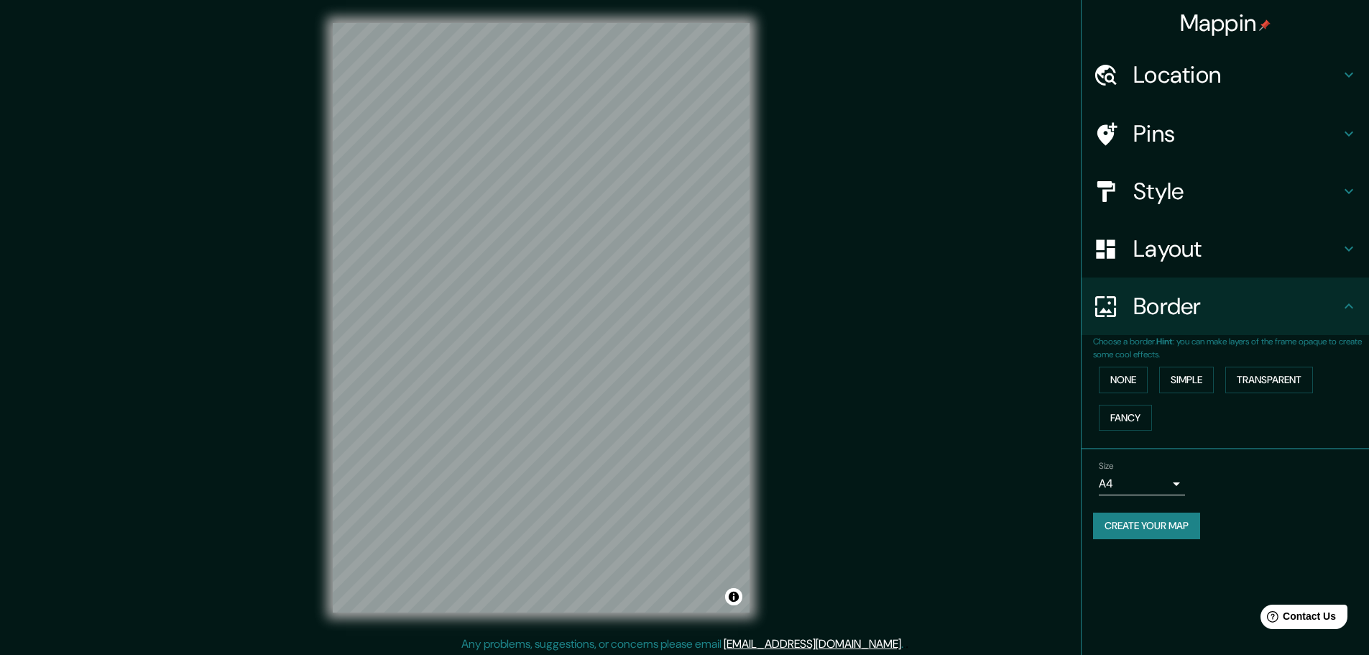
click at [1172, 480] on body "Mappin Location Pins Style Layout Border Choose a border. Hint : you can make l…" at bounding box center [684, 327] width 1369 height 655
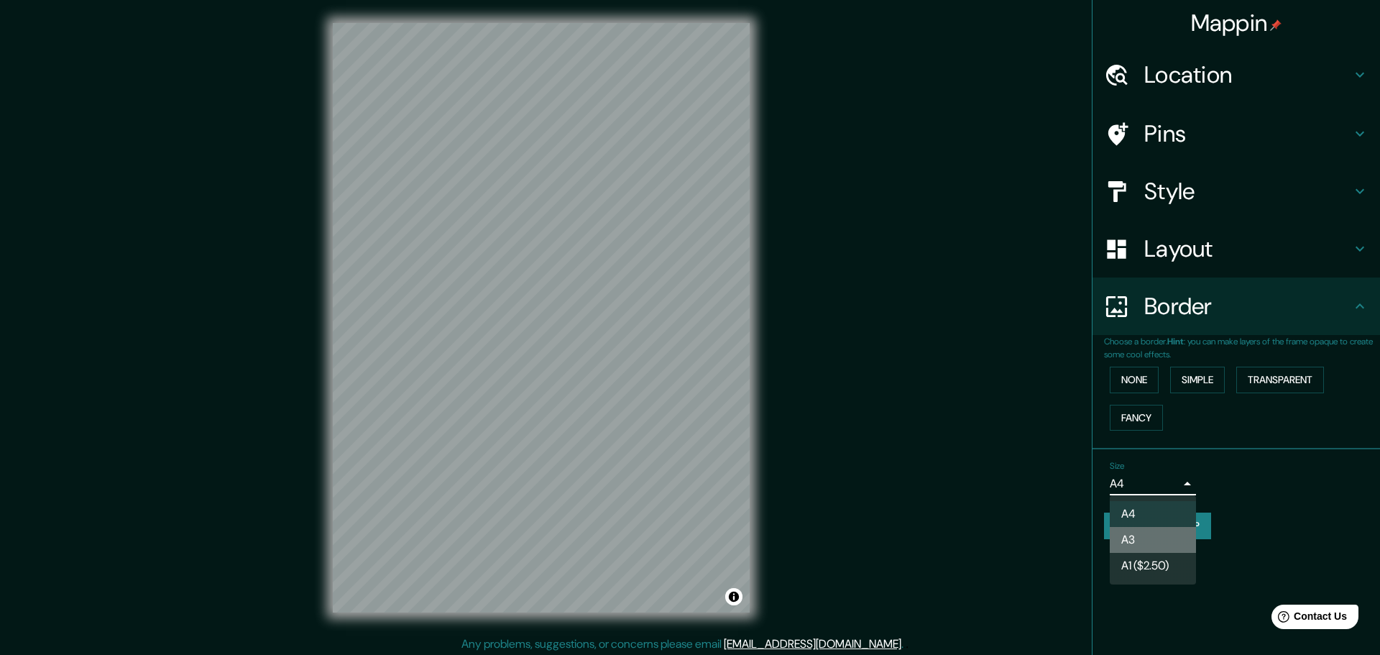
click at [1160, 533] on li "A3" at bounding box center [1153, 540] width 86 height 26
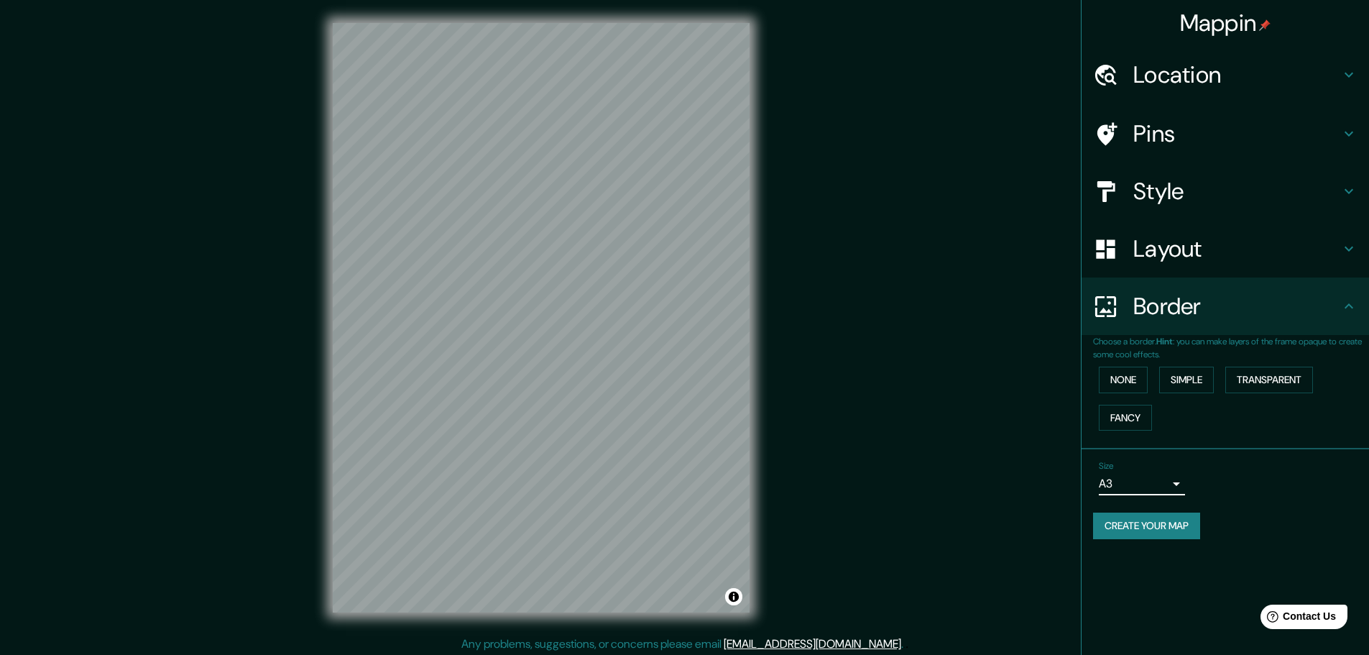
click at [1262, 127] on h4 "Pins" at bounding box center [1237, 133] width 207 height 29
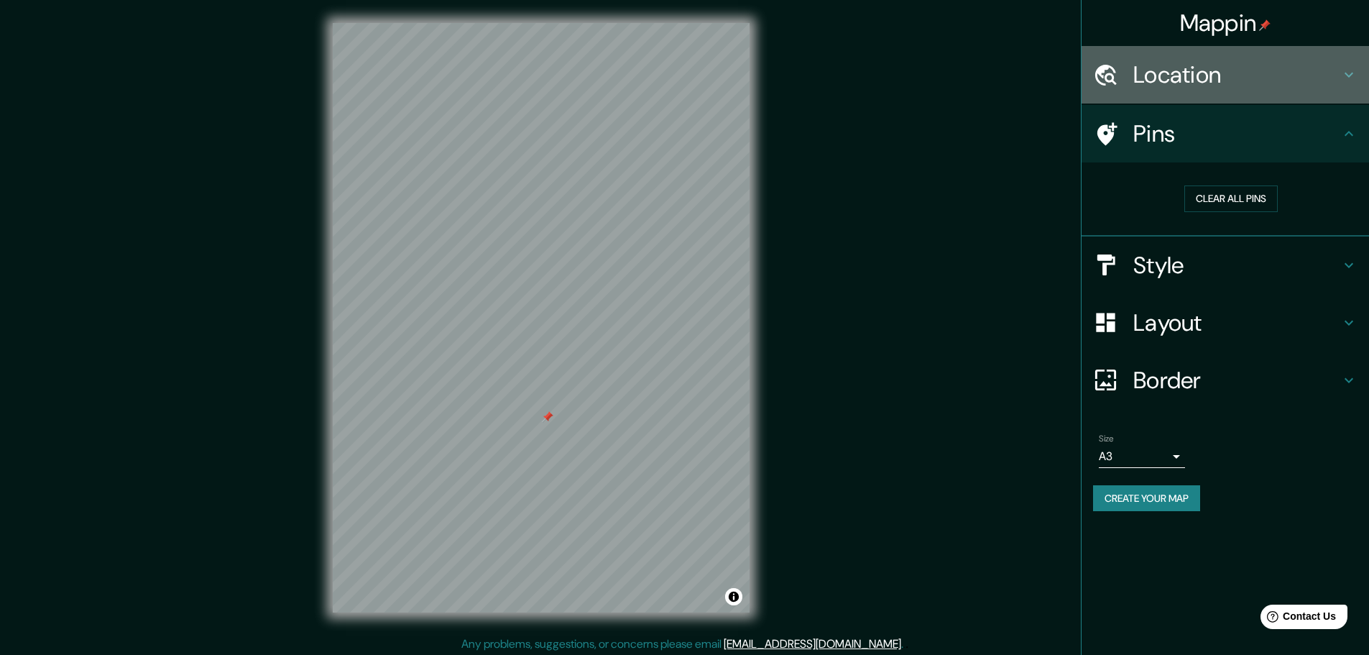
click at [1196, 78] on h4 "Location" at bounding box center [1237, 74] width 207 height 29
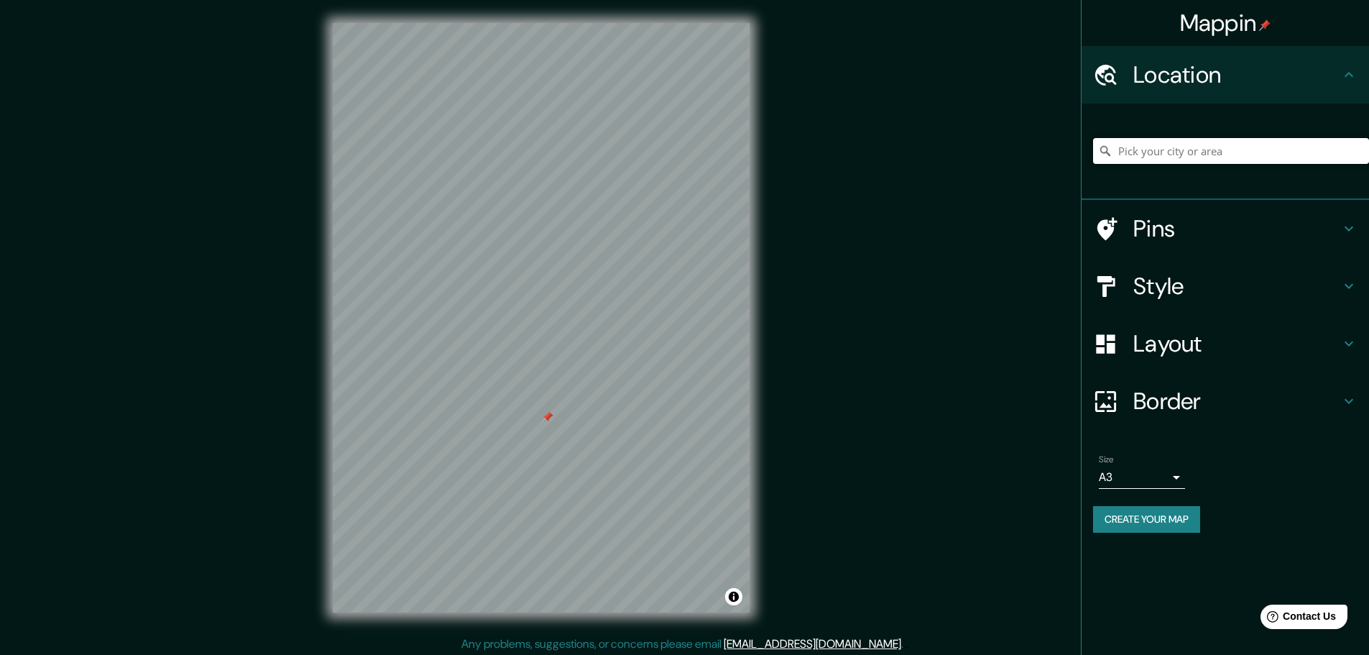
click at [1180, 154] on input "Pick your city or area" at bounding box center [1231, 151] width 276 height 26
click at [1168, 523] on button "Create your map" at bounding box center [1146, 519] width 107 height 27
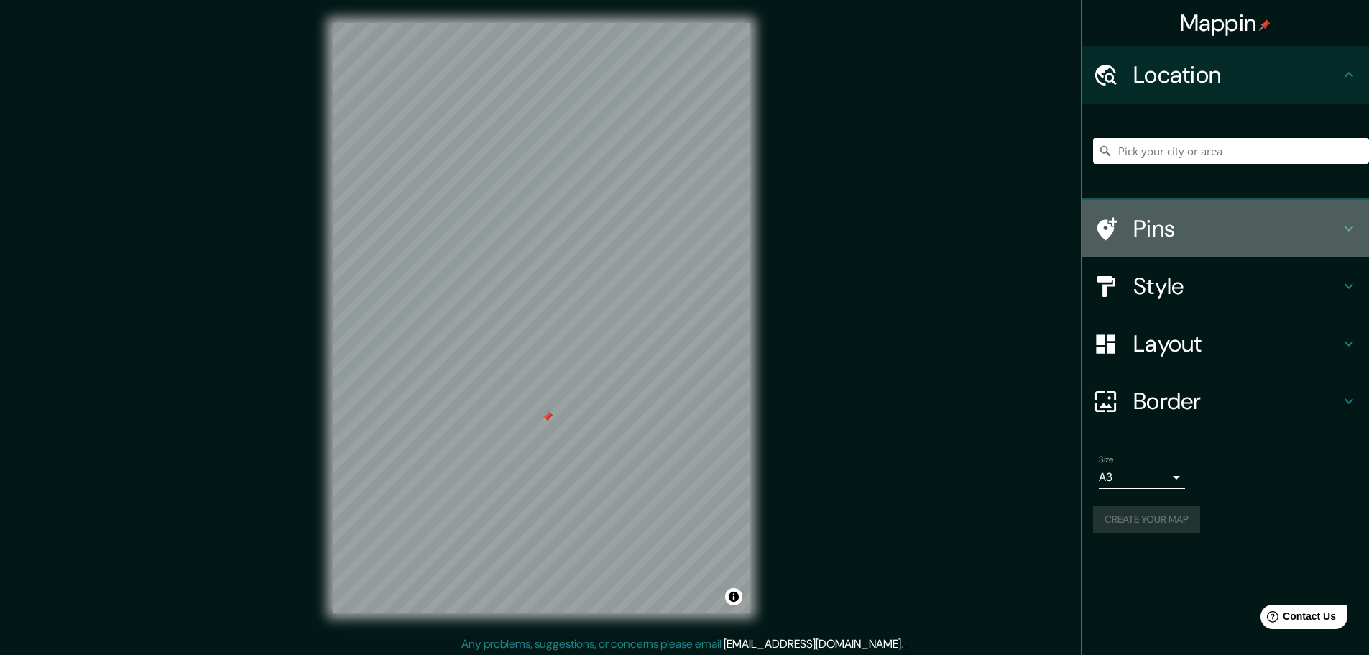
click at [1178, 226] on h4 "Pins" at bounding box center [1237, 228] width 207 height 29
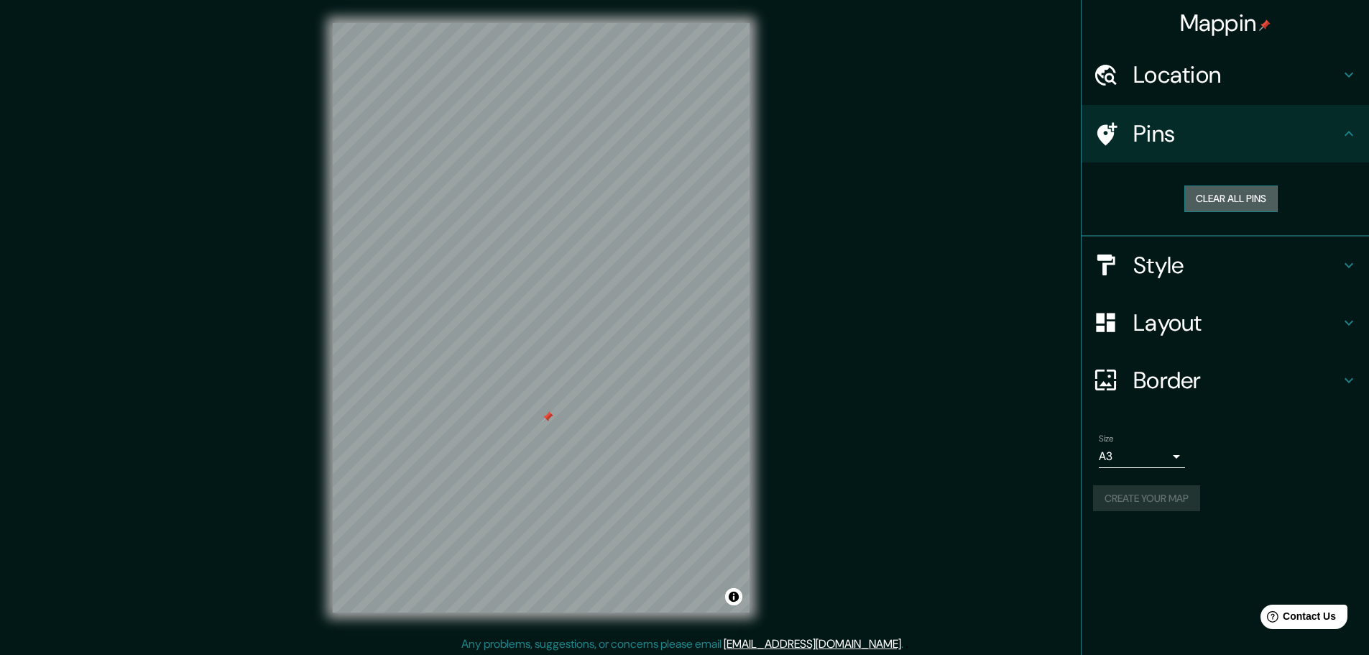
click at [1205, 196] on button "Clear all pins" at bounding box center [1231, 198] width 93 height 27
click at [1240, 497] on div "Create your map" at bounding box center [1225, 498] width 265 height 27
click at [1164, 495] on button "Create your map" at bounding box center [1146, 498] width 107 height 27
click at [1138, 503] on button "Create your map" at bounding box center [1146, 498] width 107 height 27
click at [1238, 23] on h4 "Mappin" at bounding box center [1225, 23] width 91 height 29
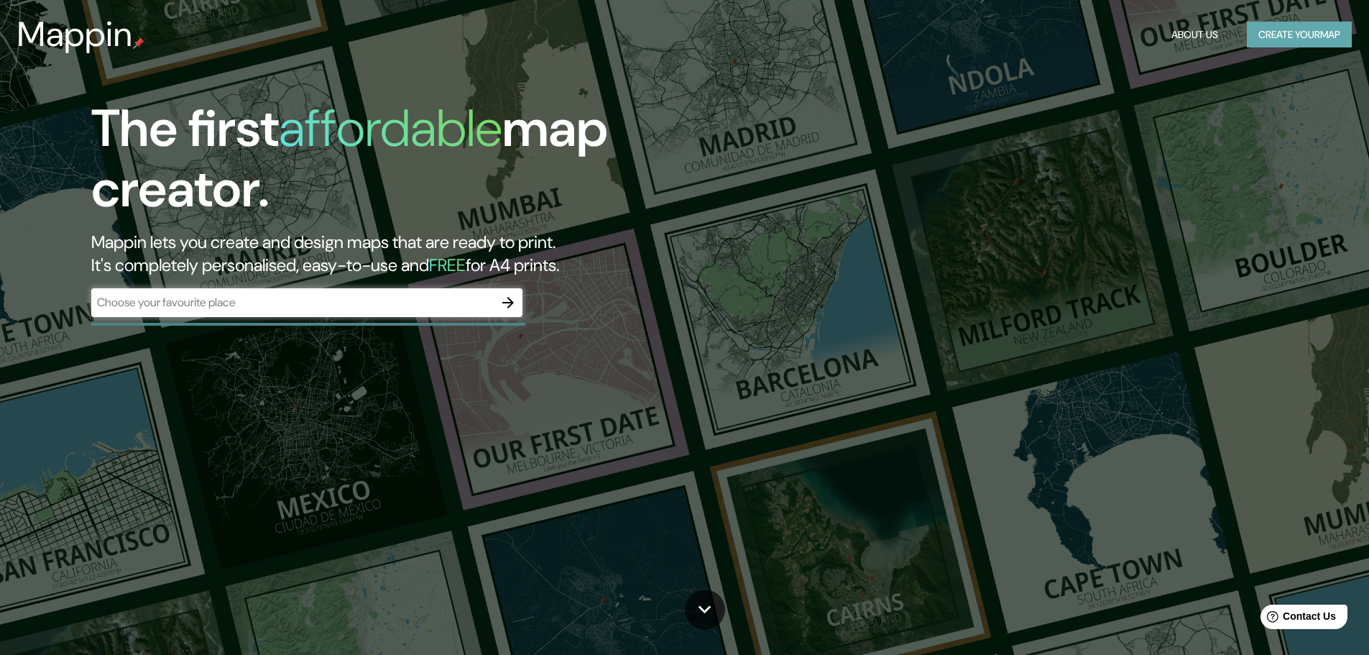
click at [1276, 35] on button "Create your map" at bounding box center [1299, 35] width 105 height 27
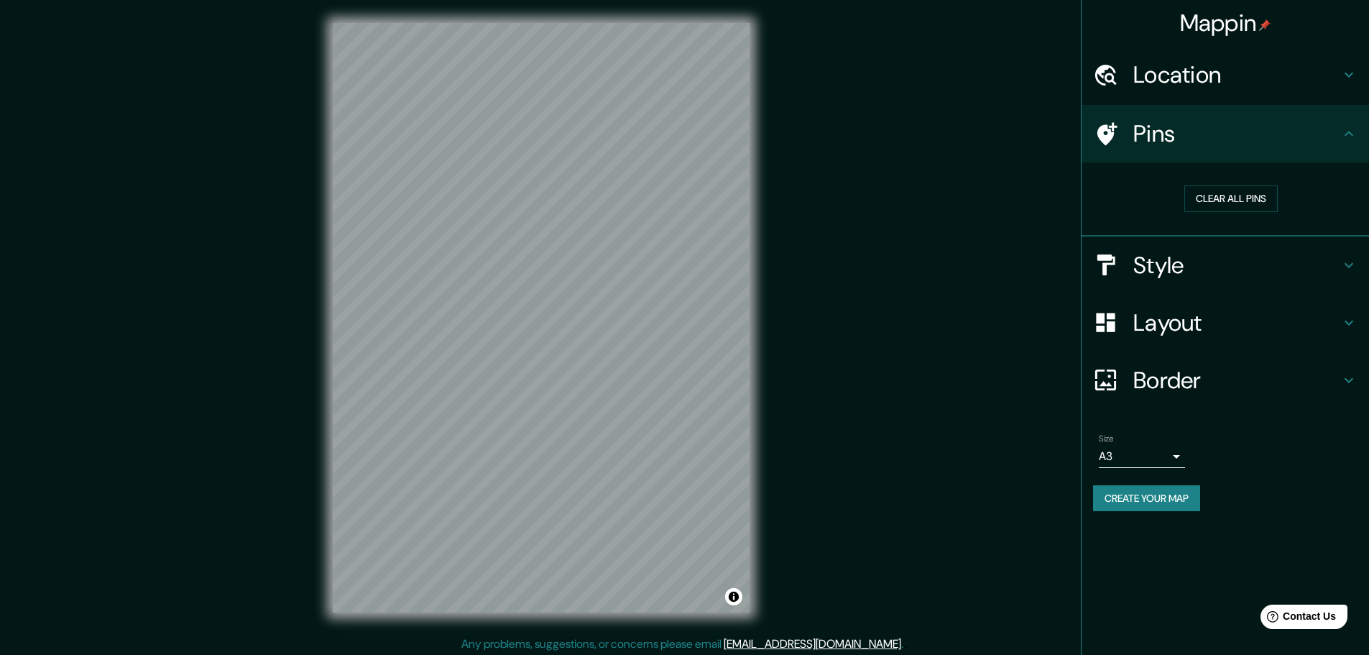
click at [825, 427] on div "Mappin Location Pins Clear all pins Style Layout Border Choose a border. Hint :…" at bounding box center [684, 329] width 1369 height 659
drag, startPoint x: 825, startPoint y: 427, endPoint x: 867, endPoint y: 438, distance: 43.8
click at [848, 433] on div "Mappin Location Pins Clear all pins Style Layout Border Choose a border. Hint :…" at bounding box center [684, 329] width 1369 height 659
